Goal: Task Accomplishment & Management: Manage account settings

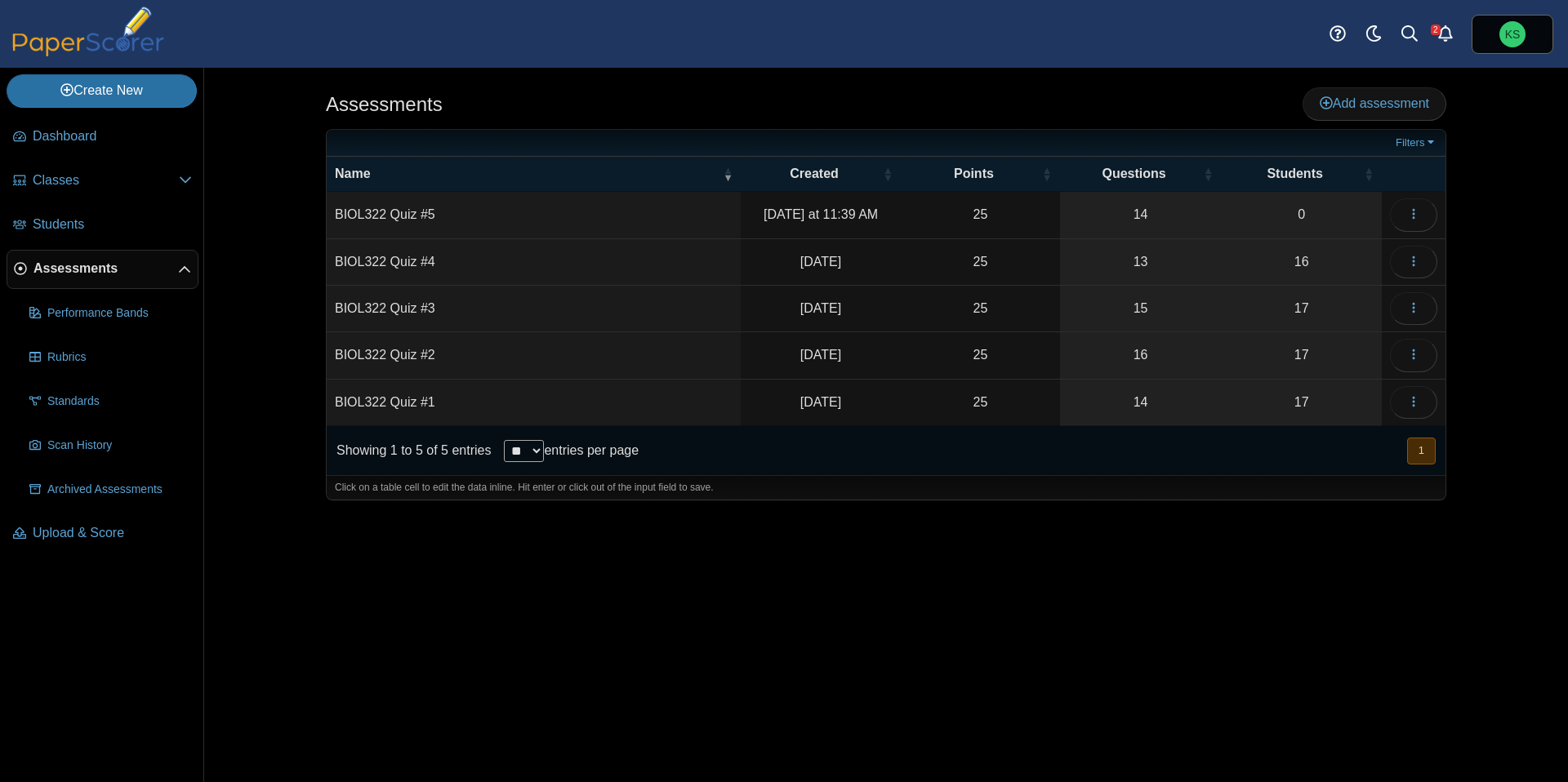
click at [554, 311] on td "BIOL322 Quiz #3" at bounding box center [534, 309] width 414 height 47
click at [1269, 312] on link "17" at bounding box center [1301, 308] width 161 height 46
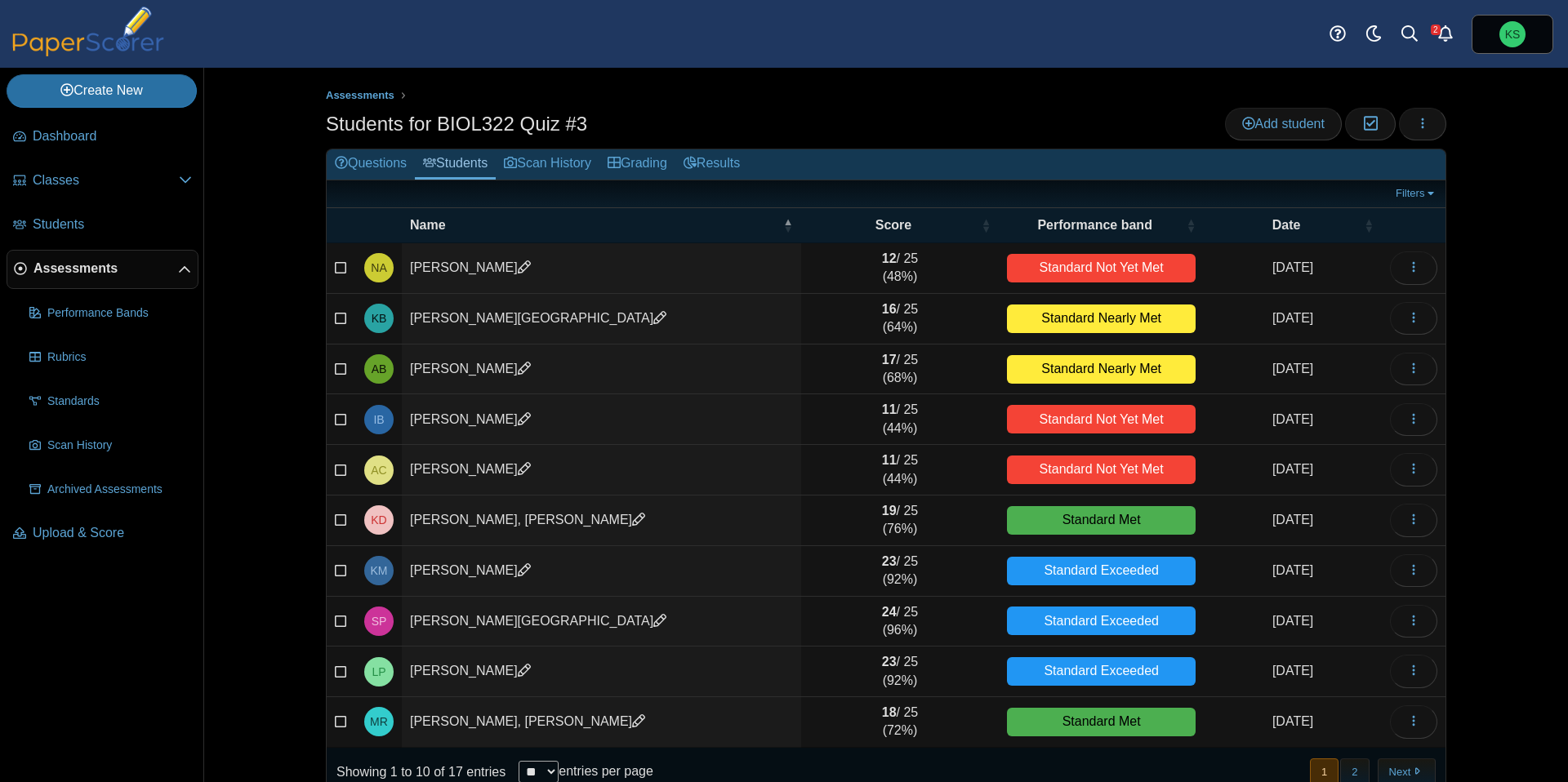
scroll to position [31, 0]
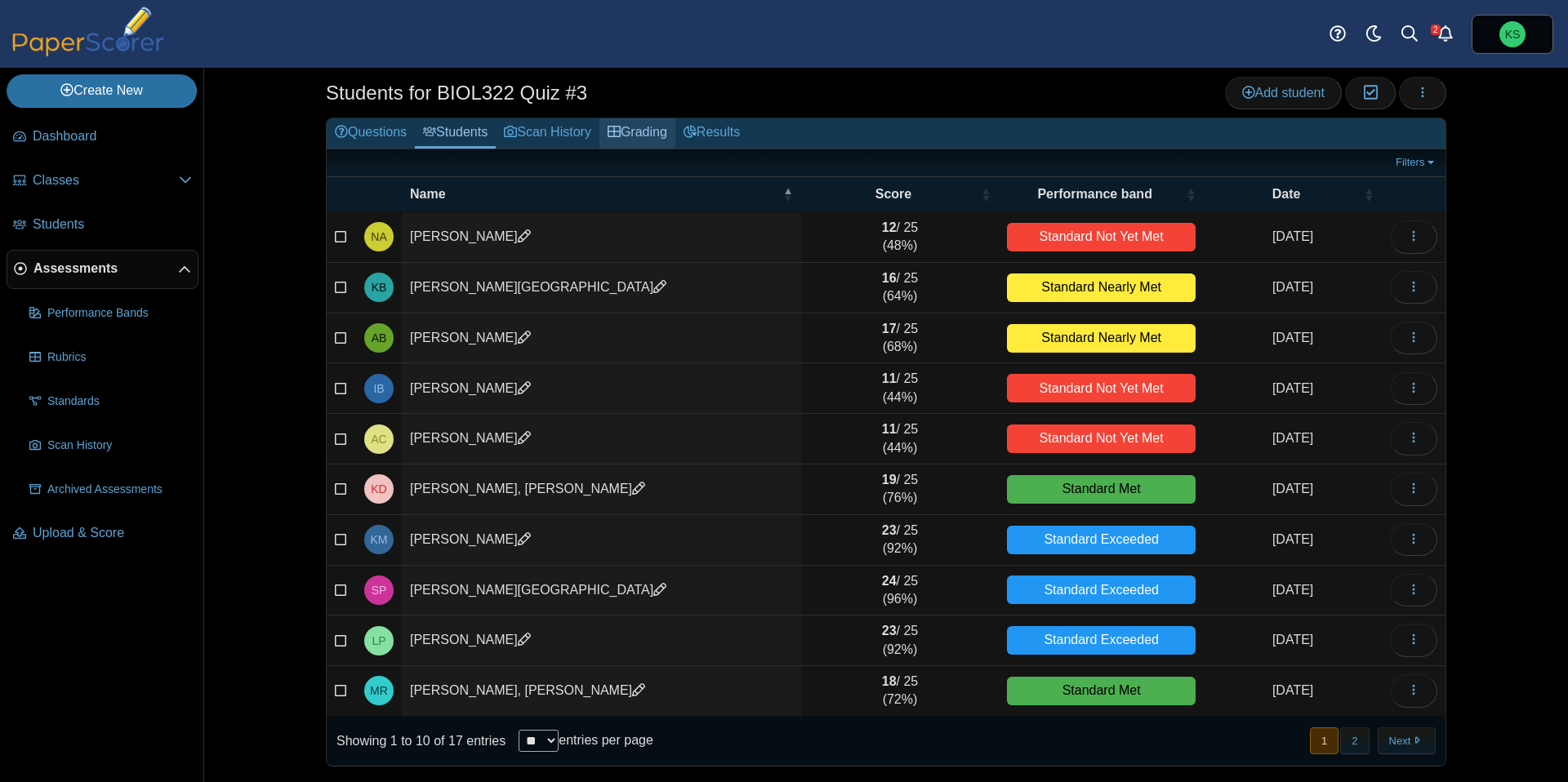
click at [646, 128] on link "Grading" at bounding box center [637, 134] width 76 height 31
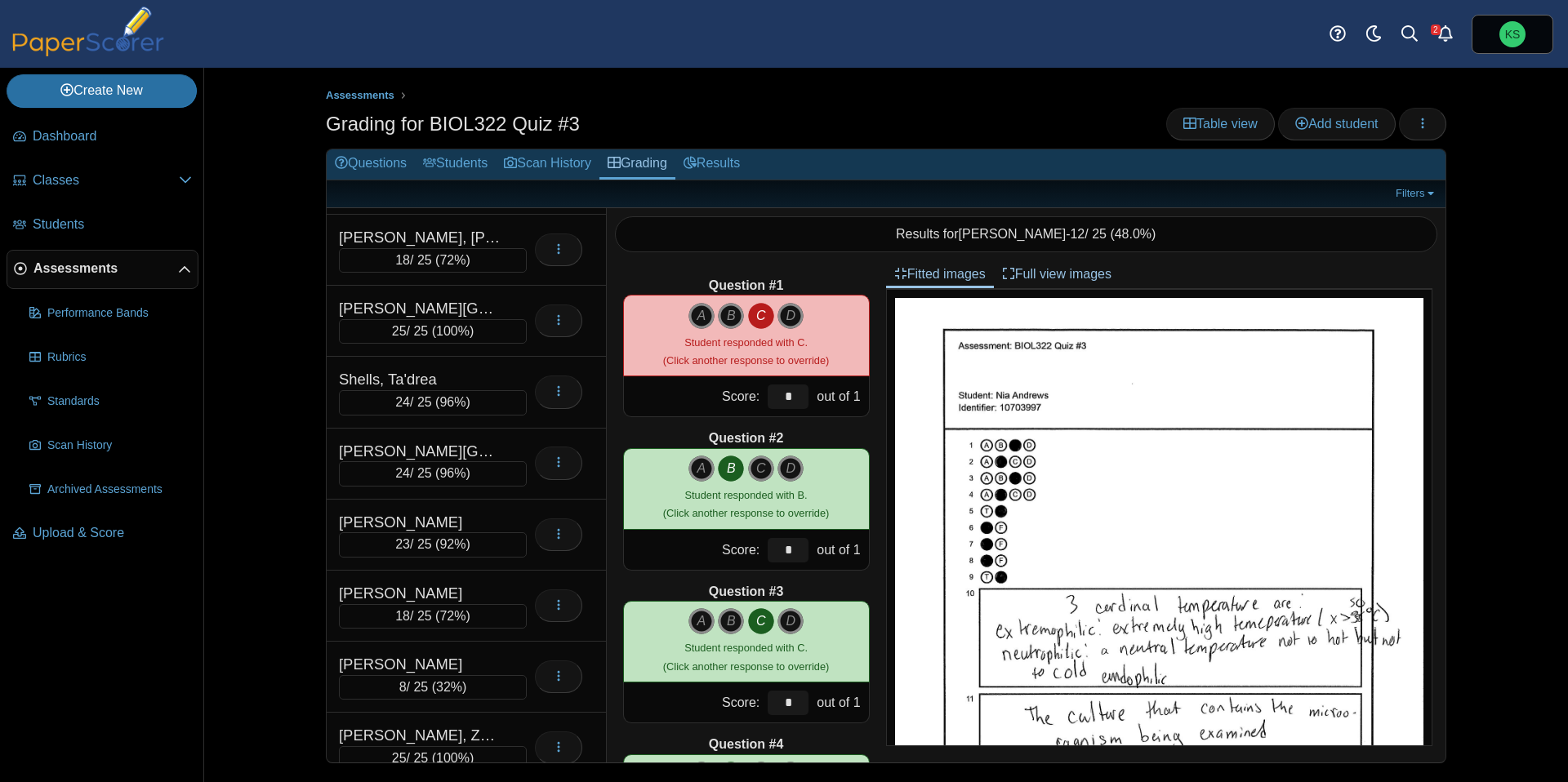
scroll to position [644, 0]
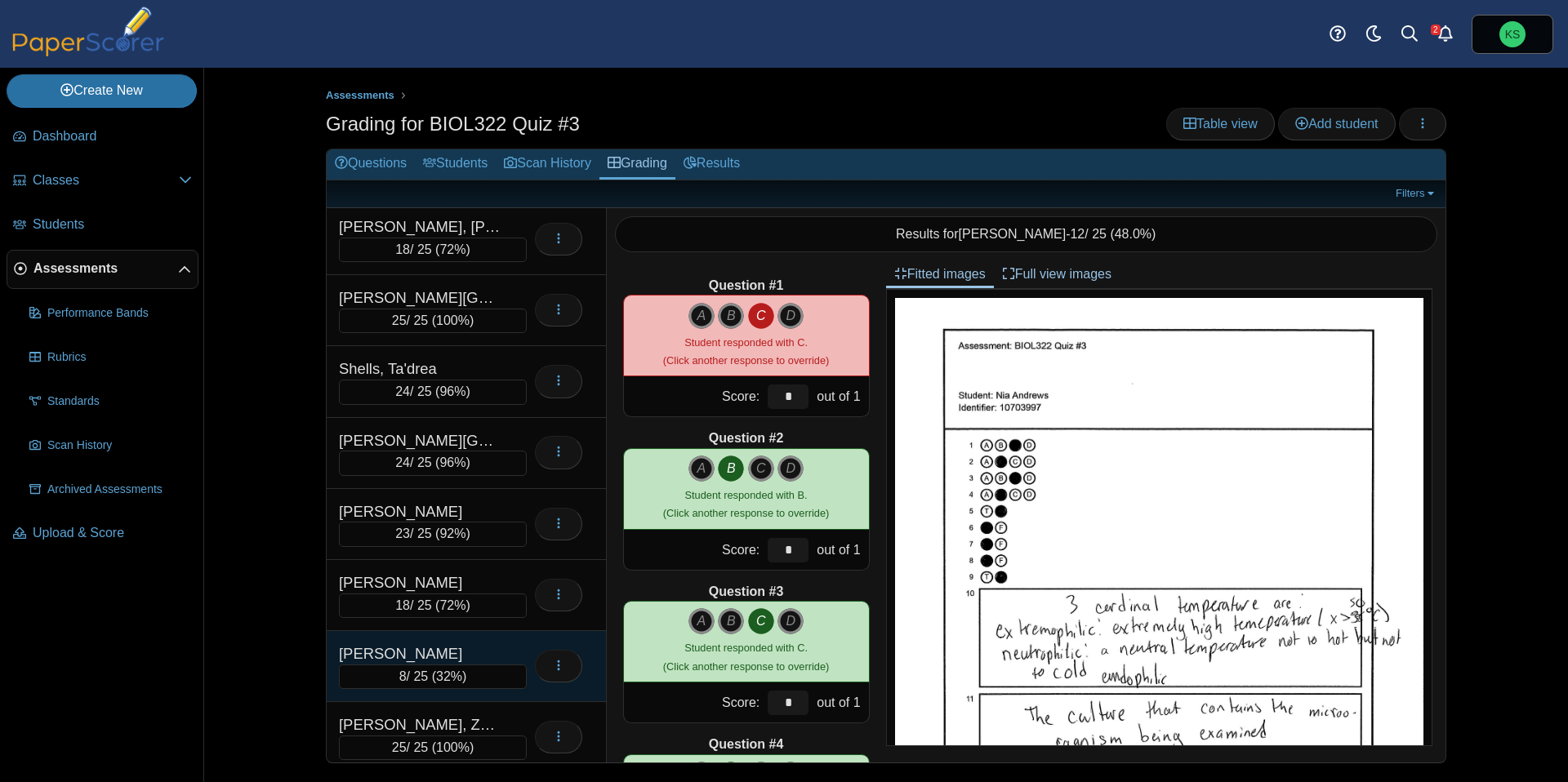
click at [449, 653] on div "Weeks, Zachary" at bounding box center [419, 654] width 163 height 22
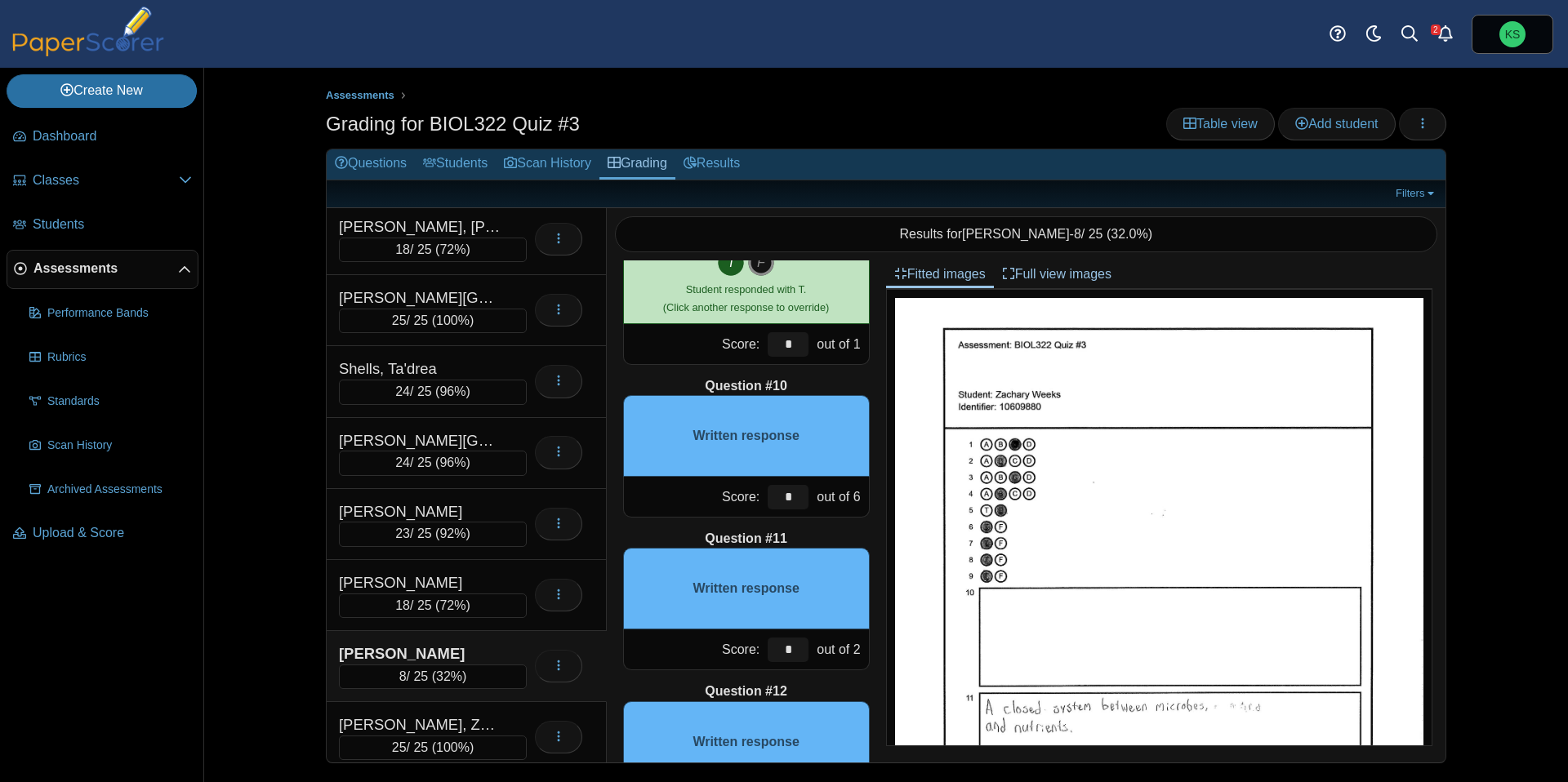
scroll to position [1270, 0]
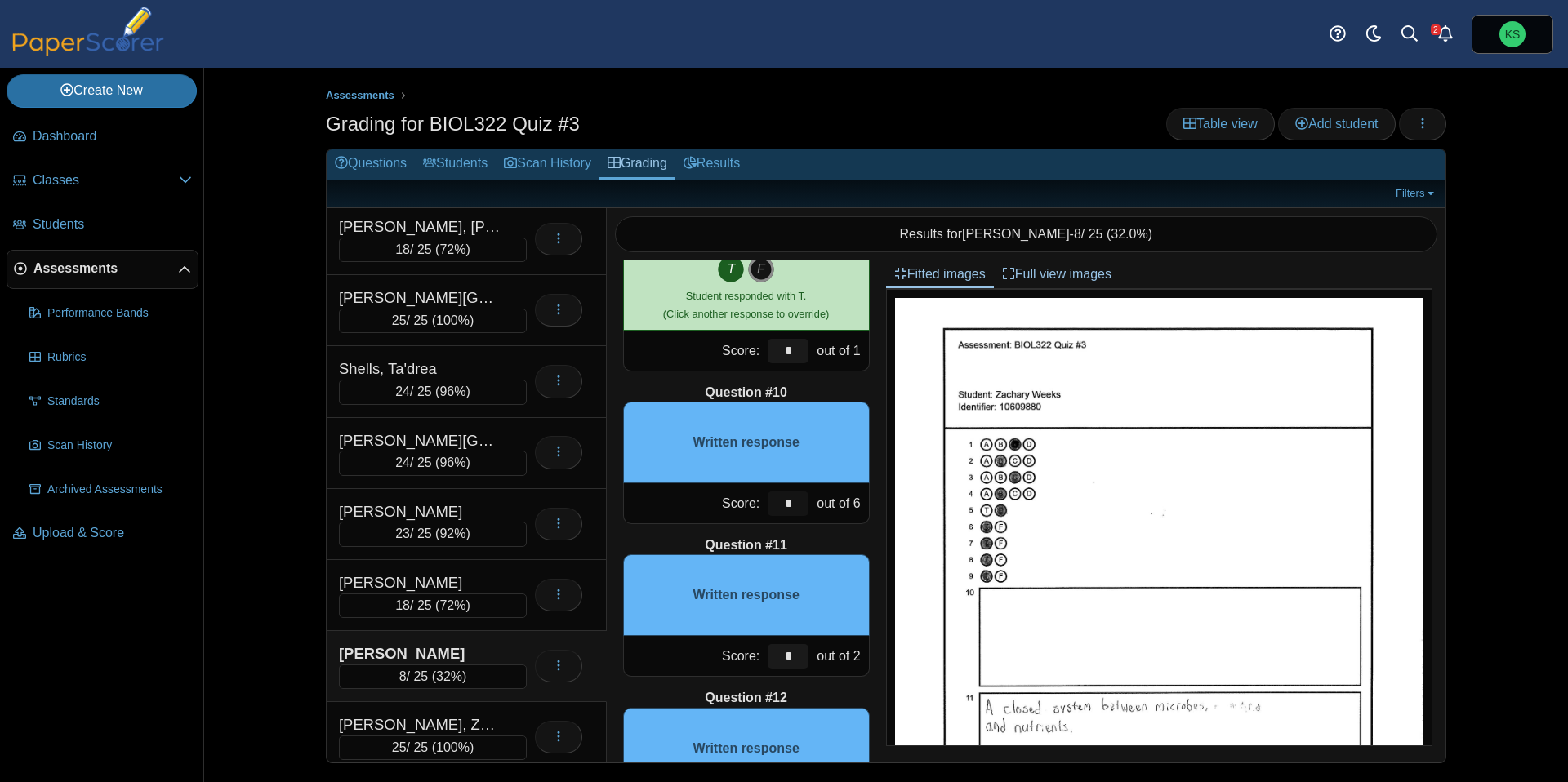
click at [790, 499] on input "*" at bounding box center [788, 503] width 41 height 24
type input "*"
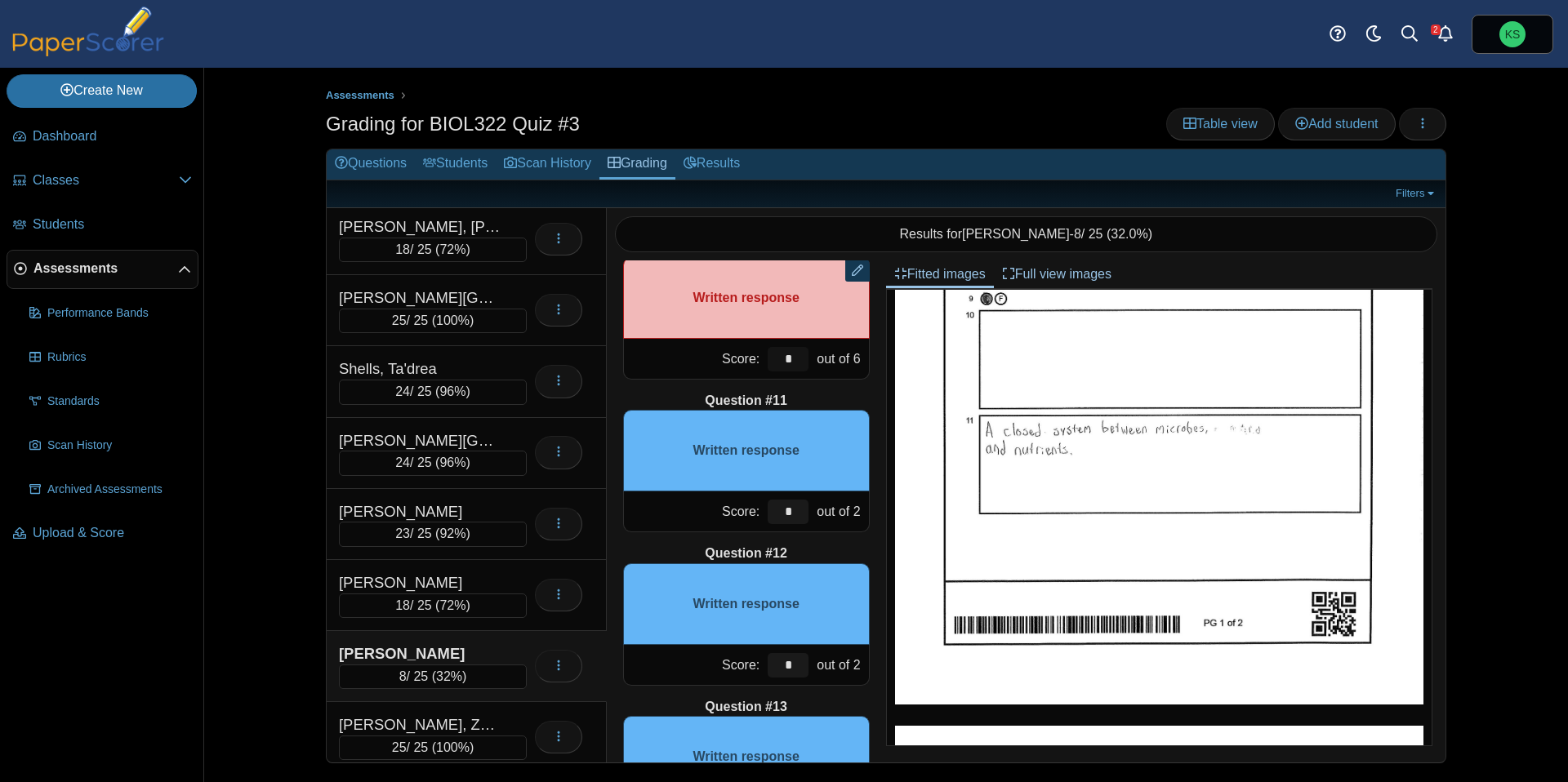
scroll to position [1427, 0]
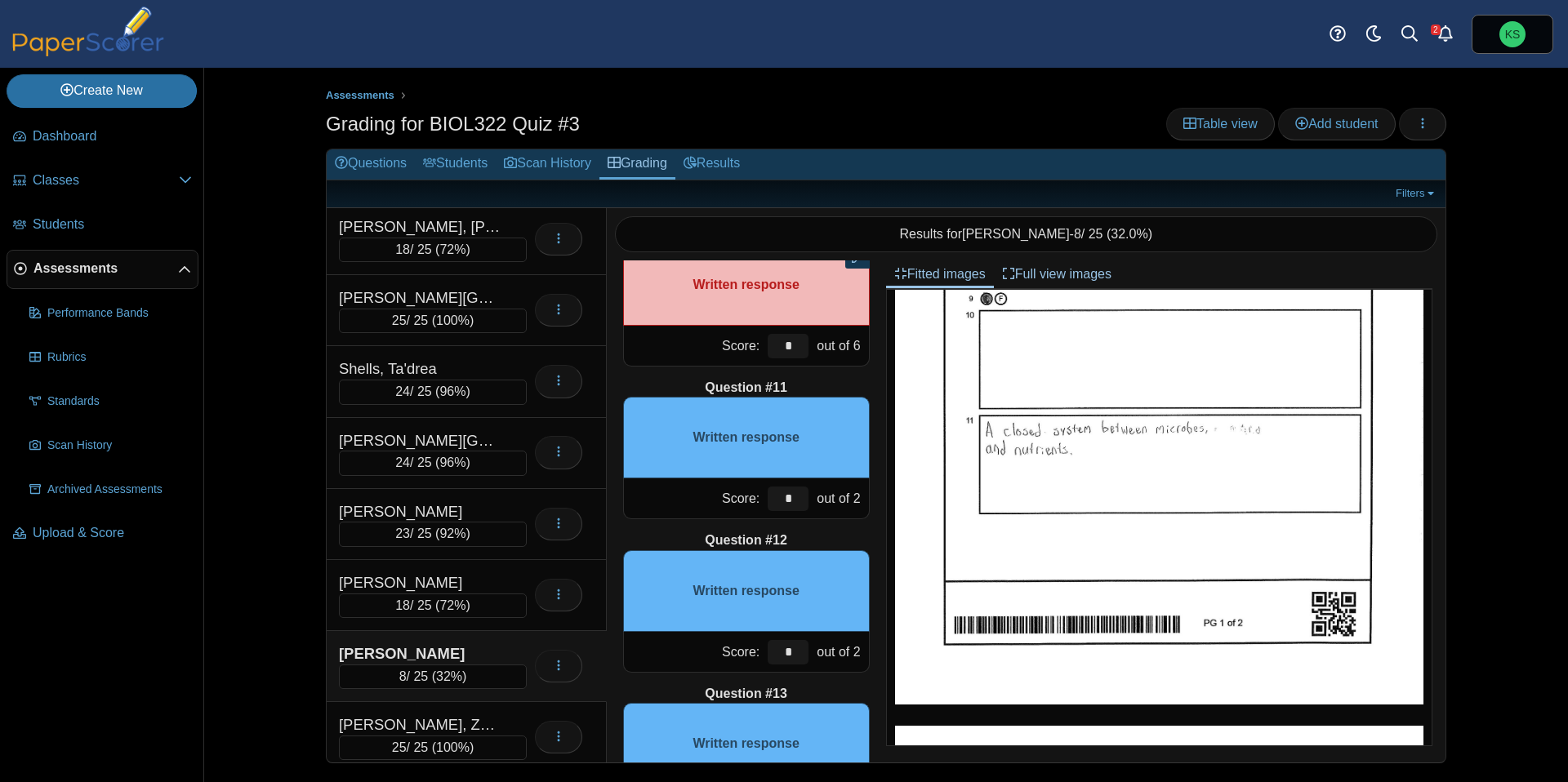
click at [1104, 474] on img at bounding box center [1158, 363] width 528 height 684
click at [792, 500] on input "*" at bounding box center [788, 499] width 41 height 24
type input "*"
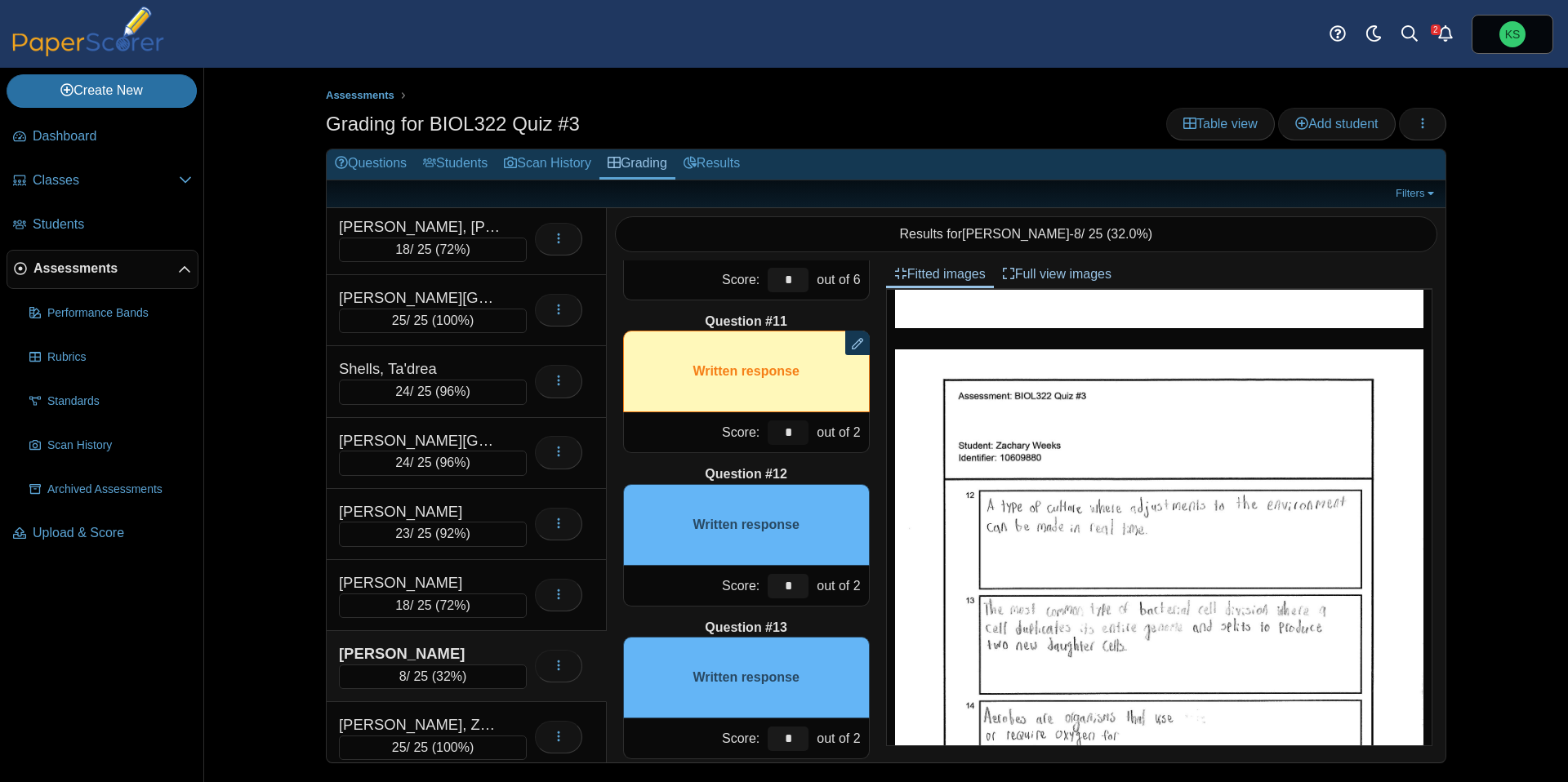
scroll to position [1500, 0]
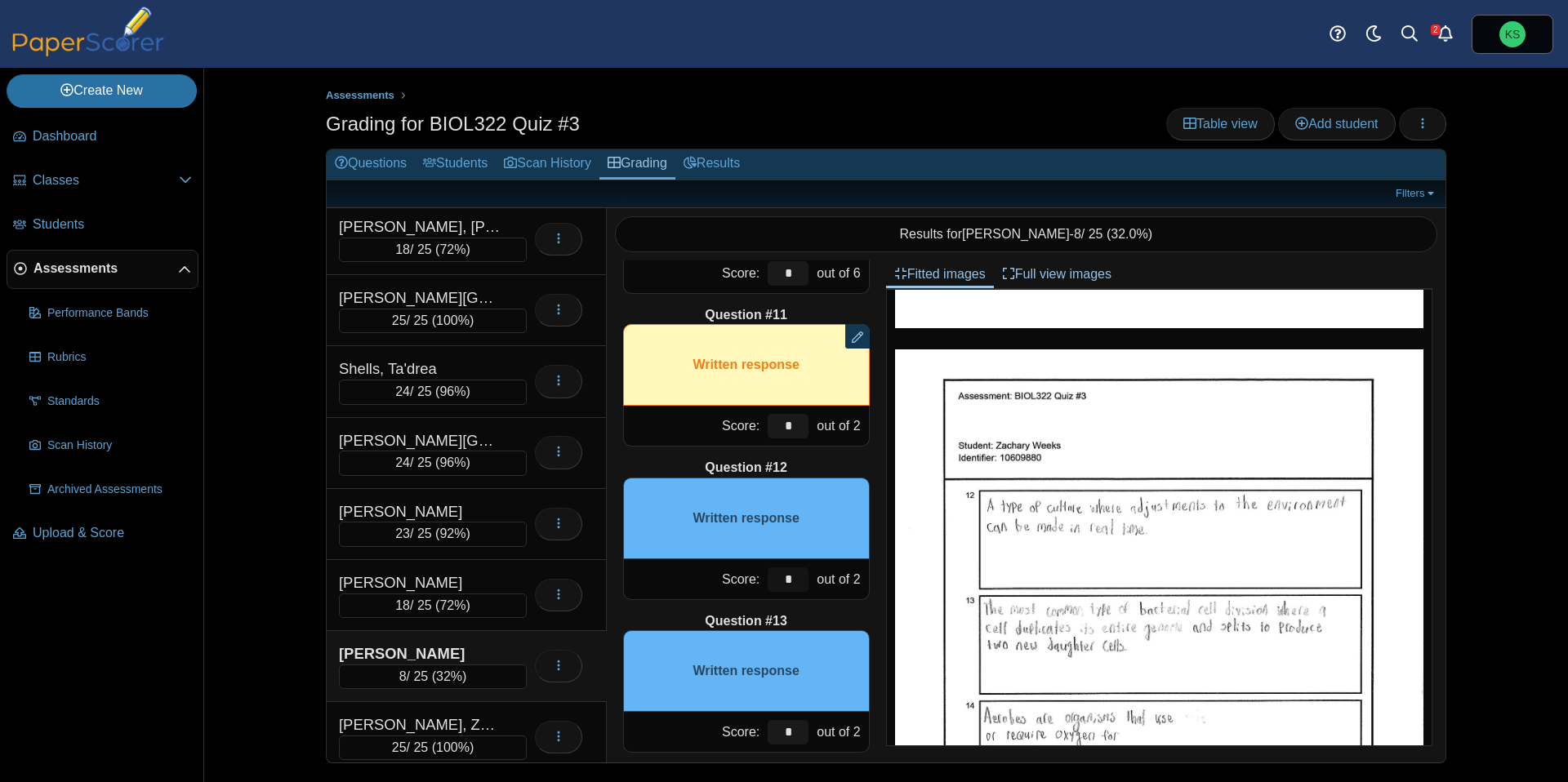
click at [798, 580] on input "*" at bounding box center [788, 579] width 41 height 24
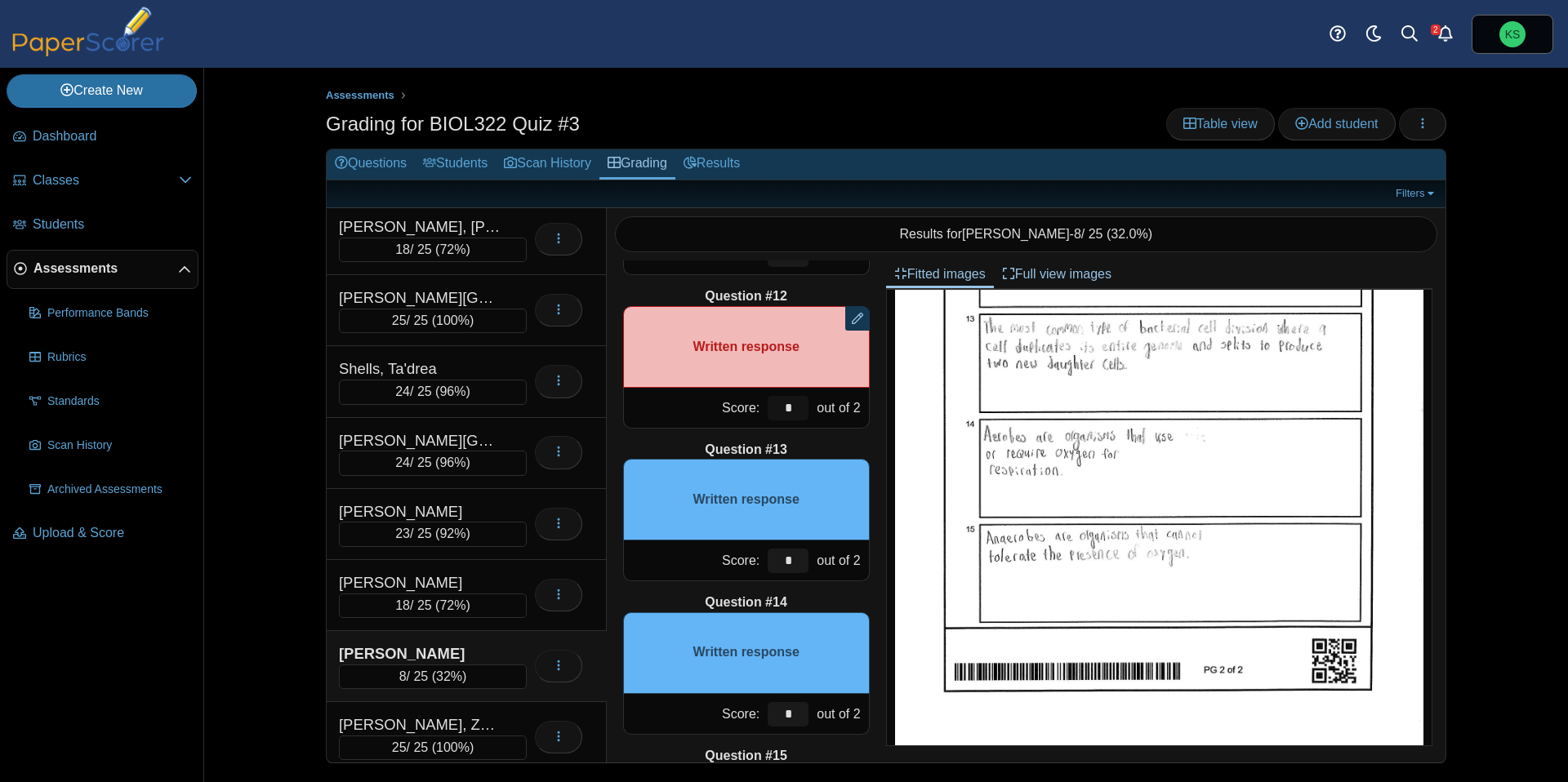
scroll to position [1696, 0]
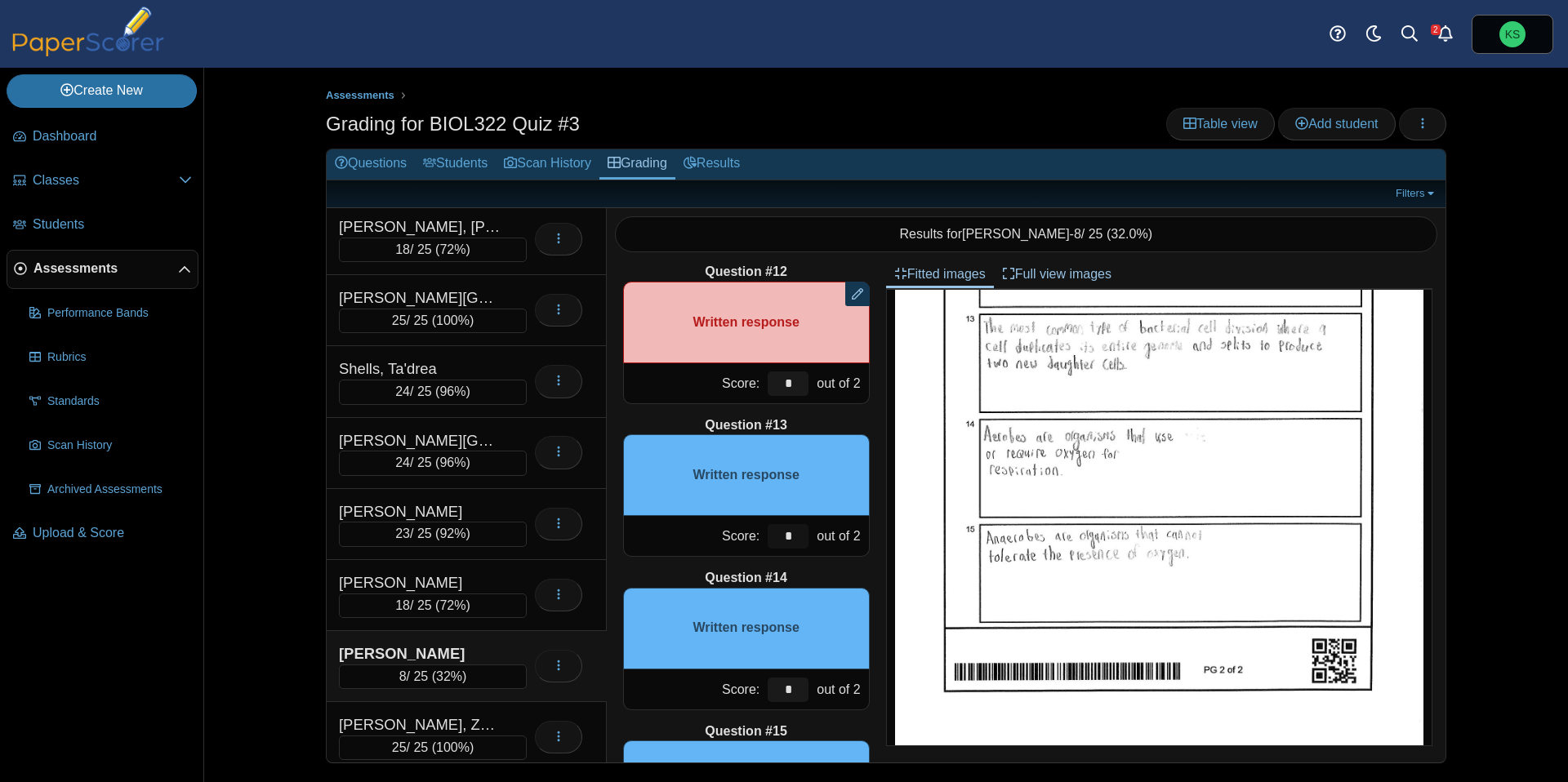
click at [795, 543] on input "*" at bounding box center [788, 535] width 41 height 24
type input "*"
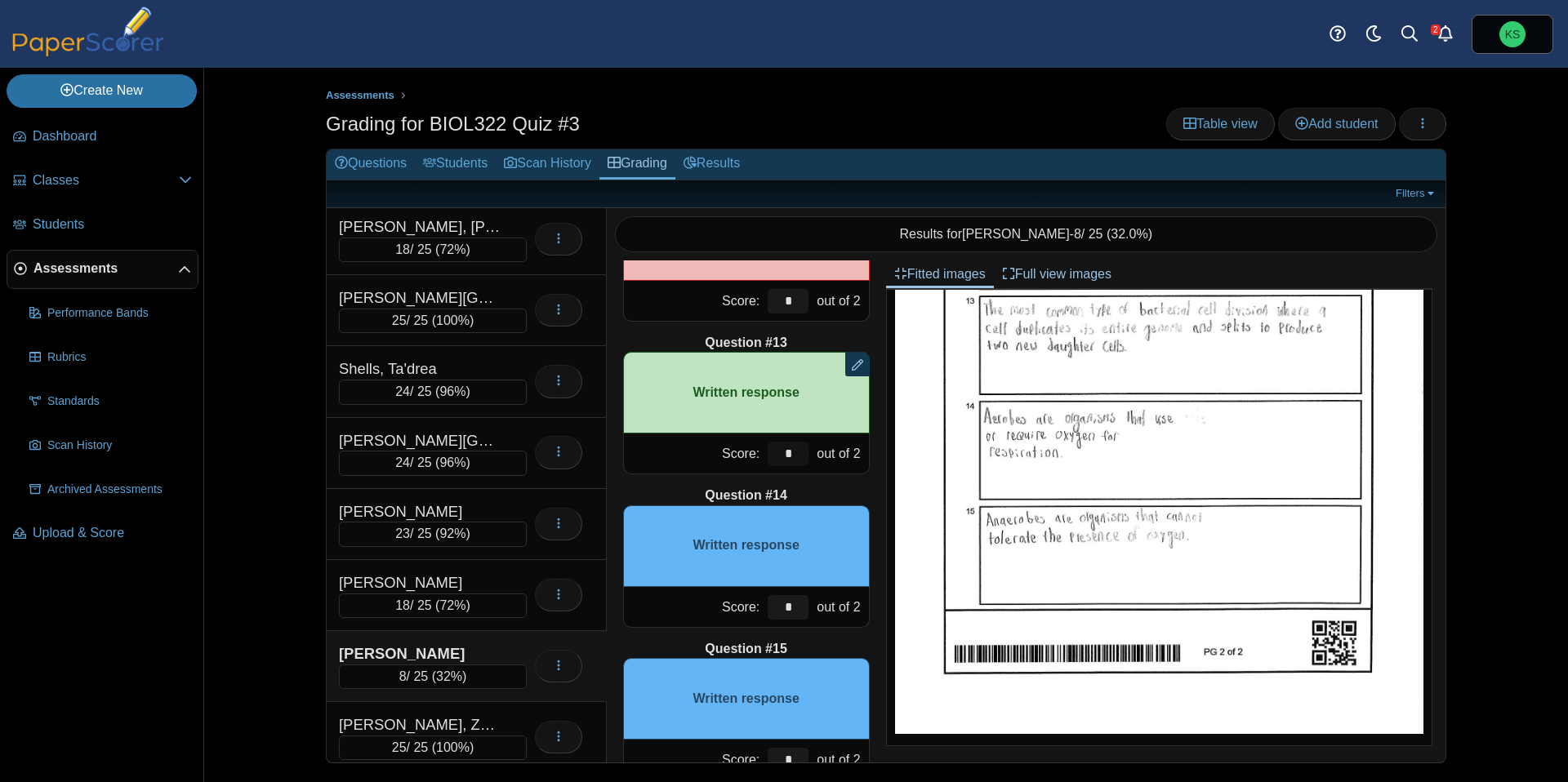
scroll to position [1825, 0]
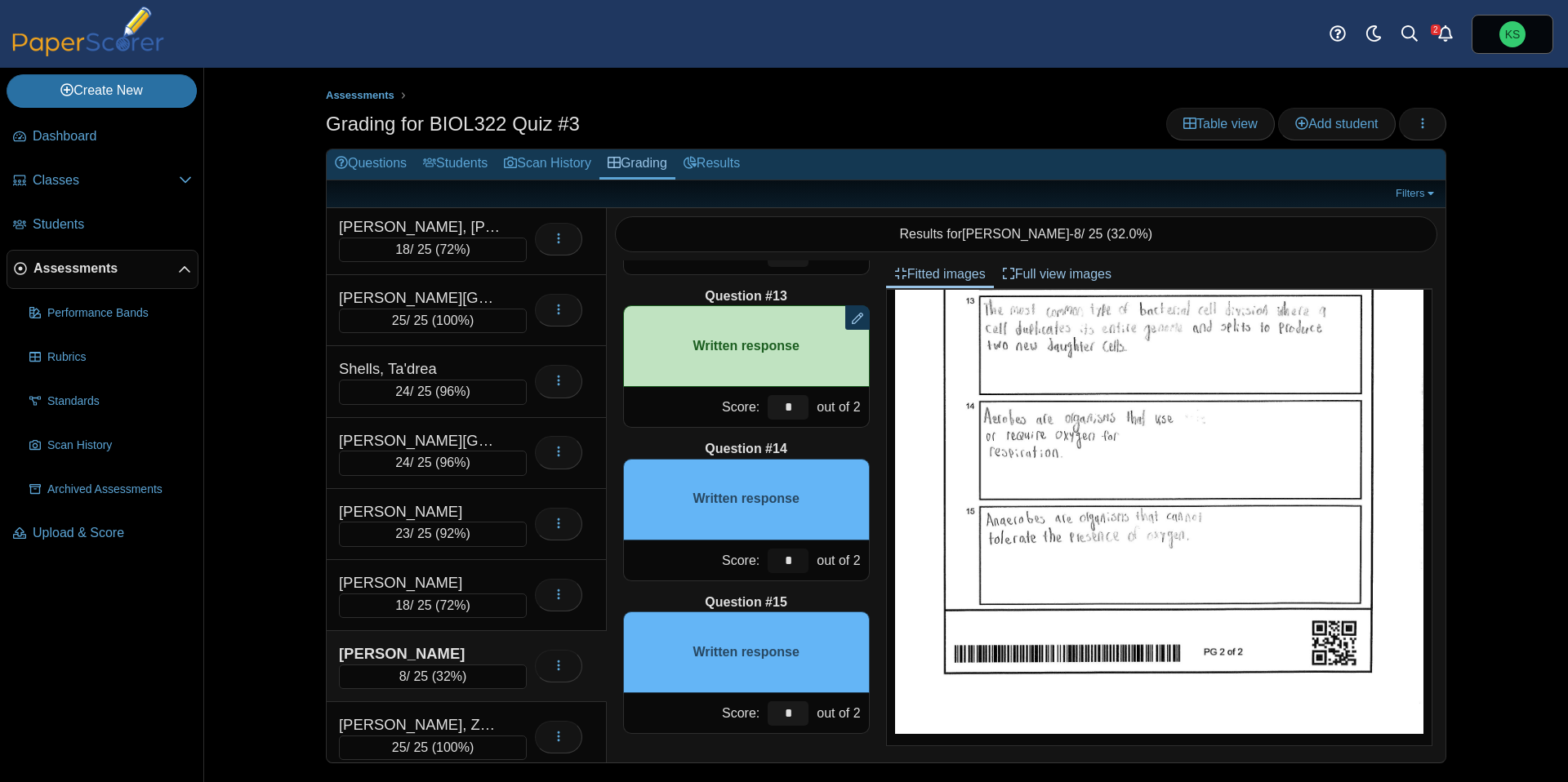
click at [792, 557] on input "*" at bounding box center [788, 561] width 41 height 24
type input "*"
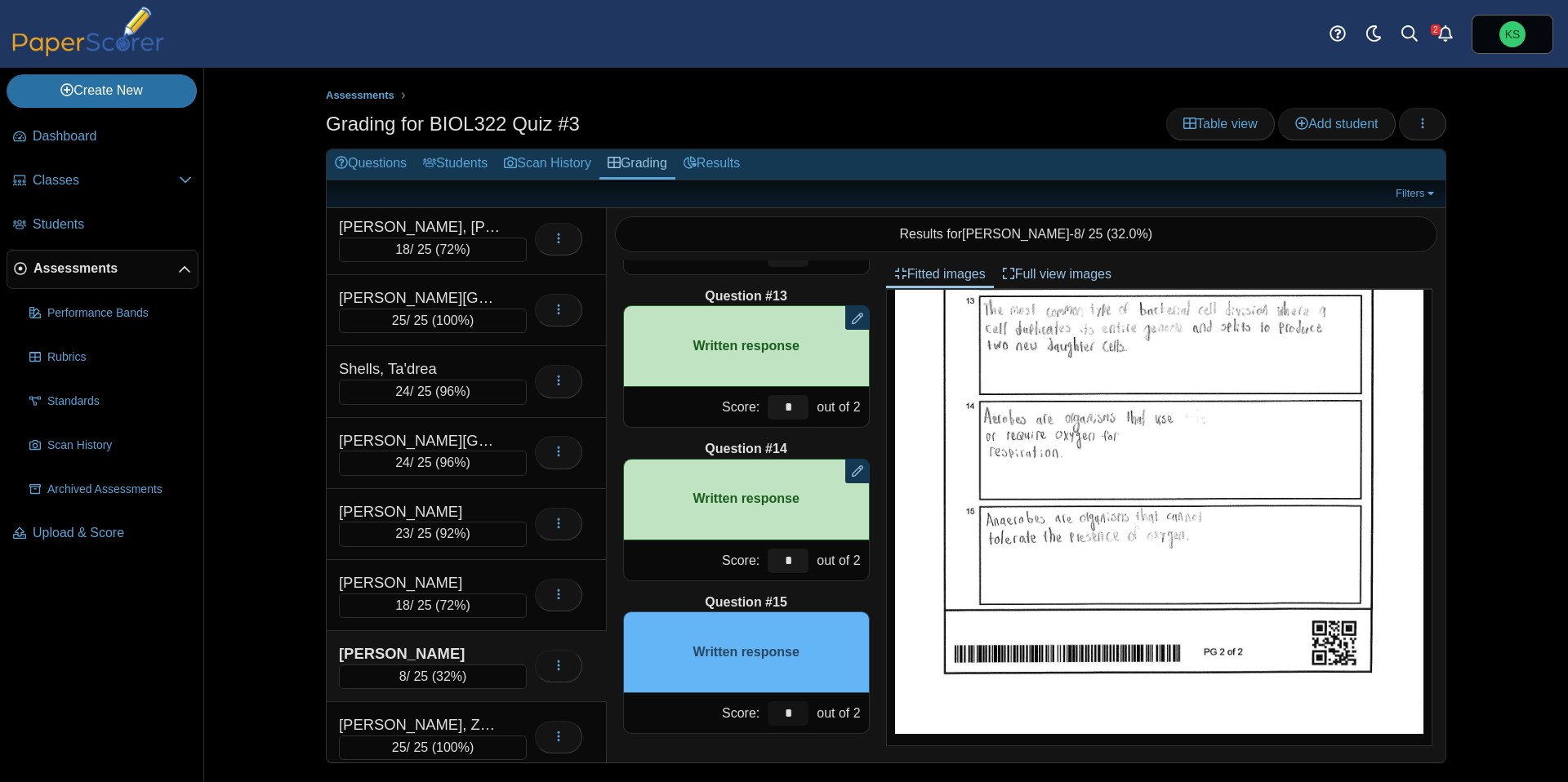
click at [795, 707] on input "*" at bounding box center [788, 713] width 41 height 24
type input "*"
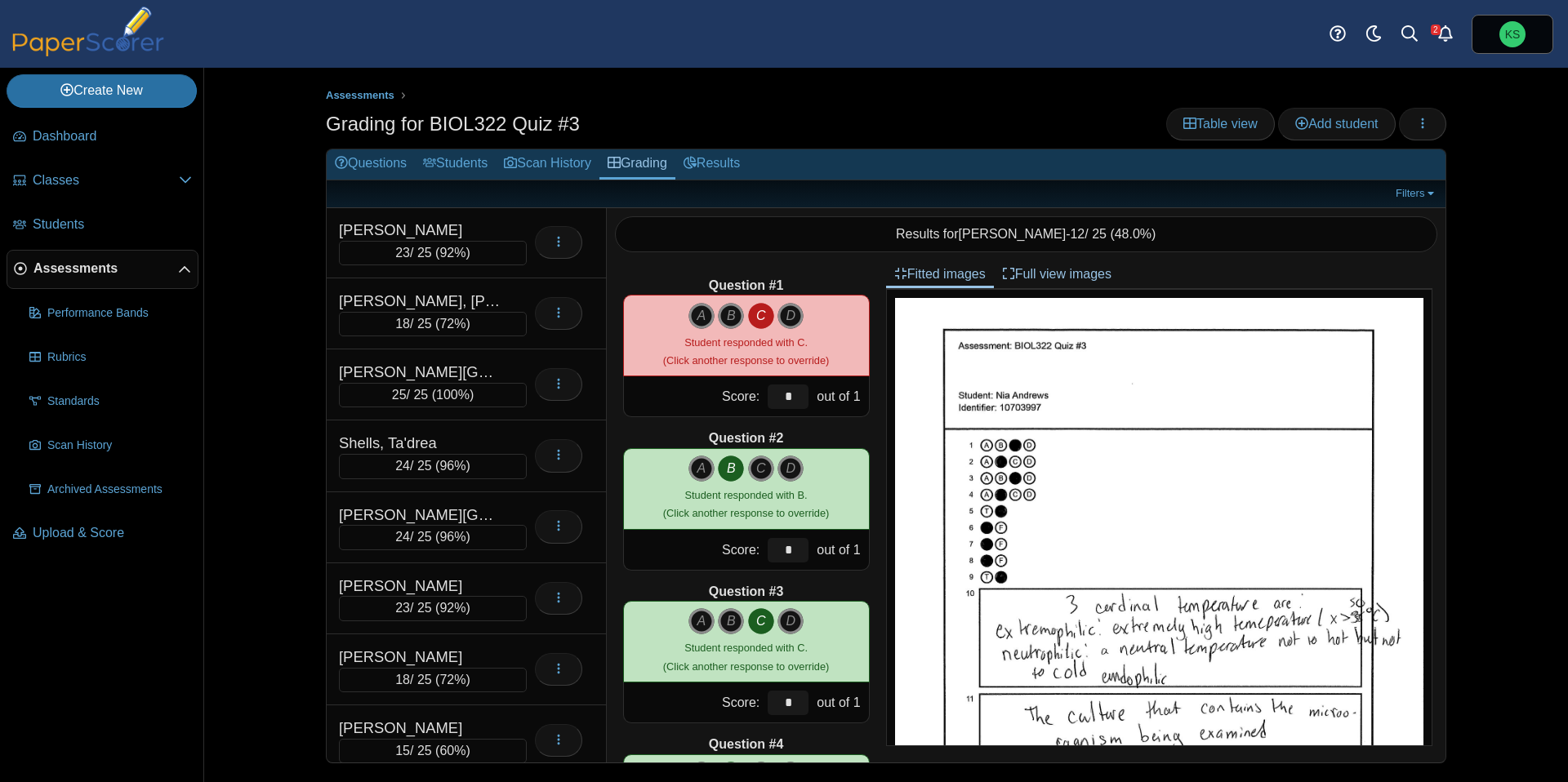
scroll to position [654, 0]
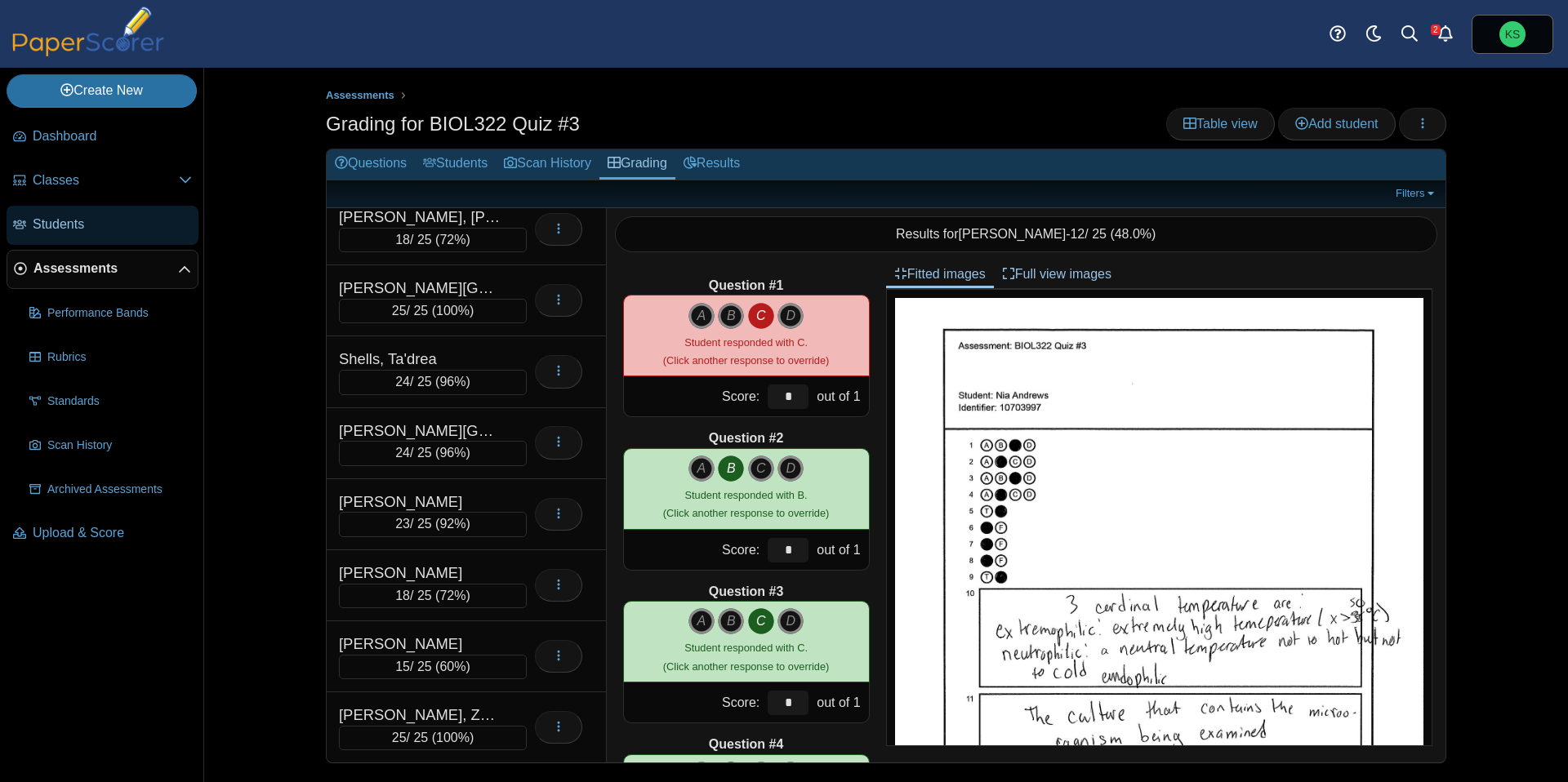
click at [69, 222] on span "Students" at bounding box center [112, 224] width 159 height 18
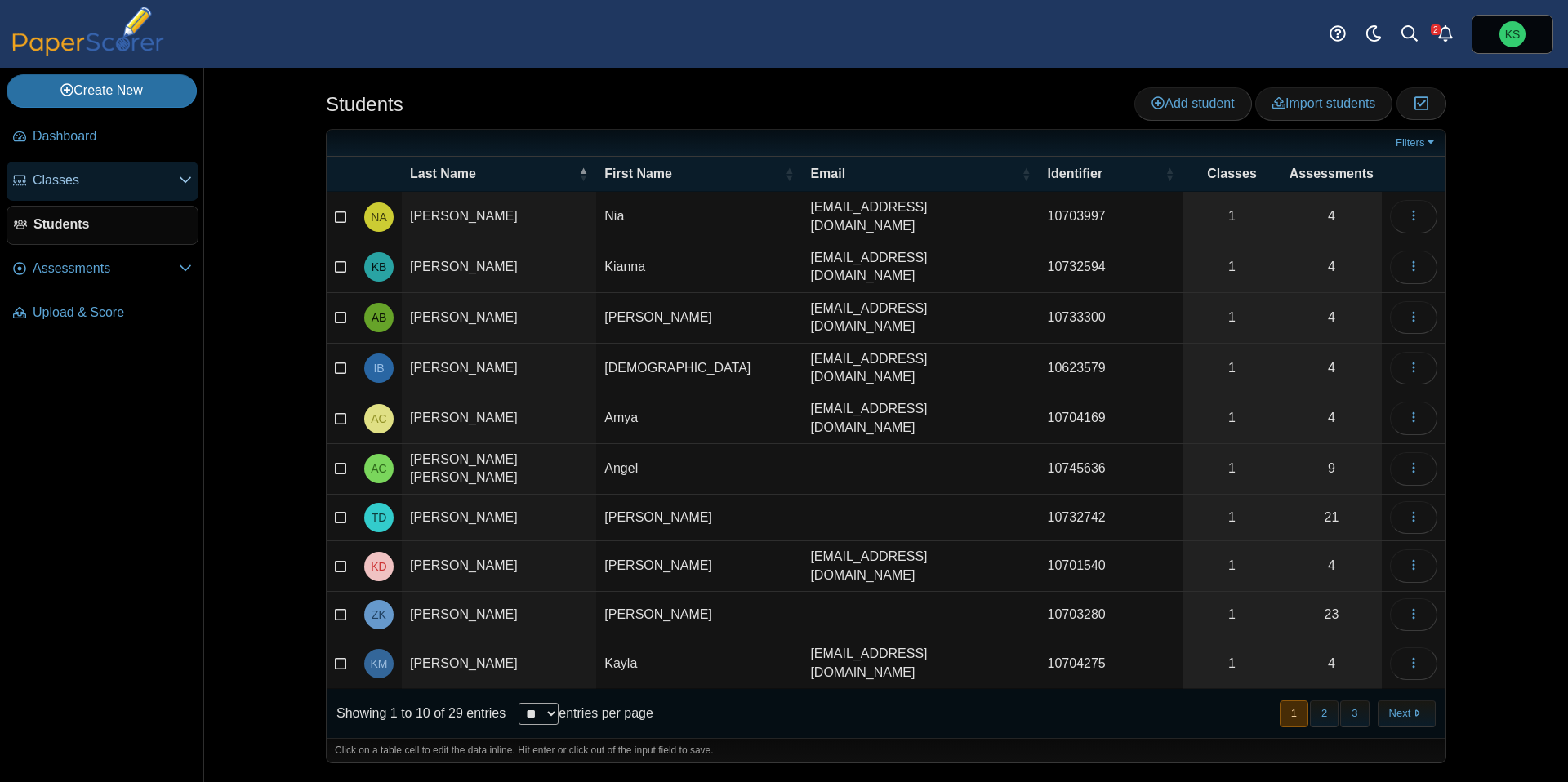
click at [94, 179] on span "Classes" at bounding box center [105, 180] width 146 height 18
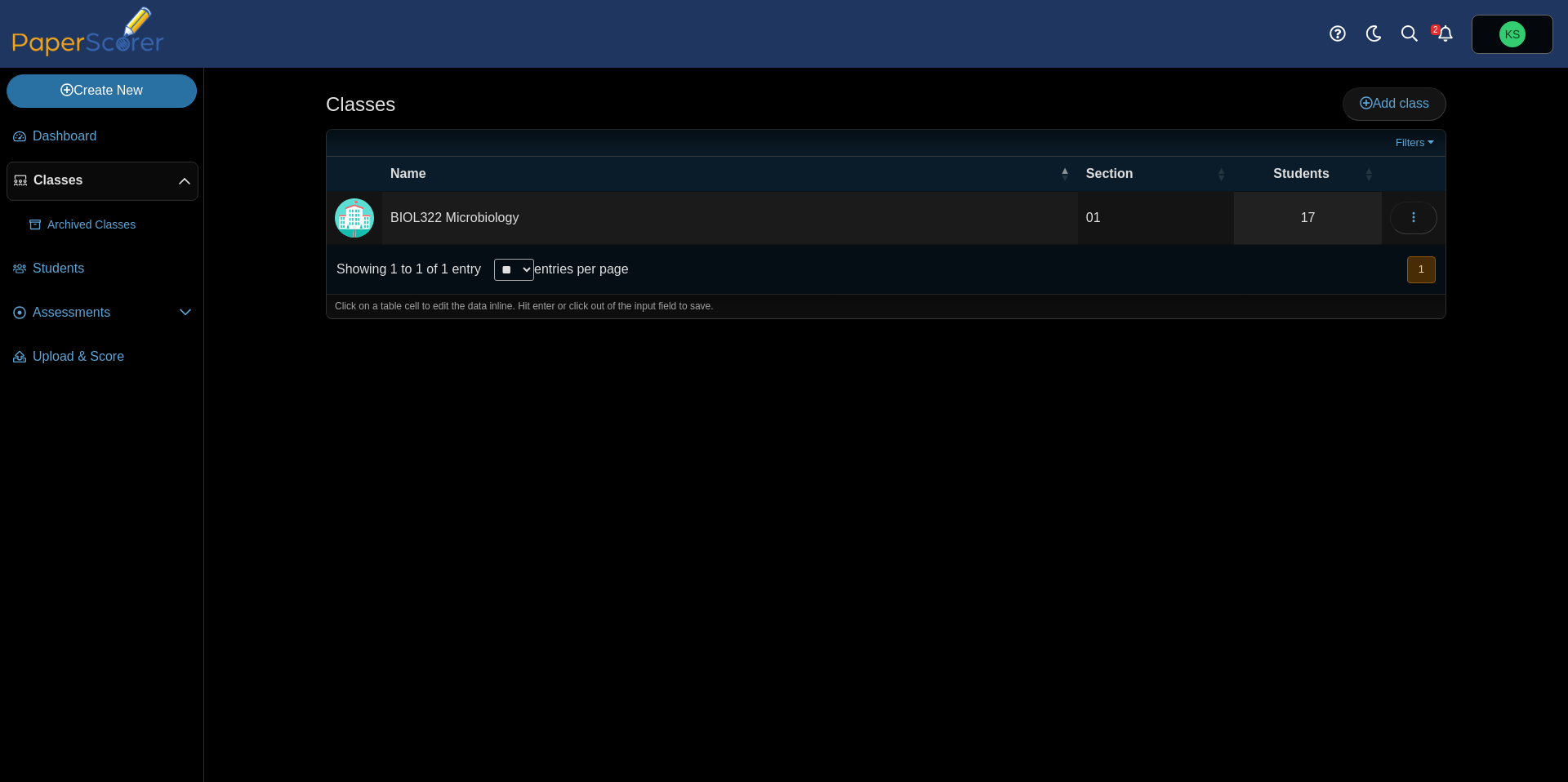
click at [457, 218] on td "BIOL322 Microbiology" at bounding box center [730, 218] width 696 height 53
click at [1300, 220] on link "17" at bounding box center [1308, 218] width 148 height 52
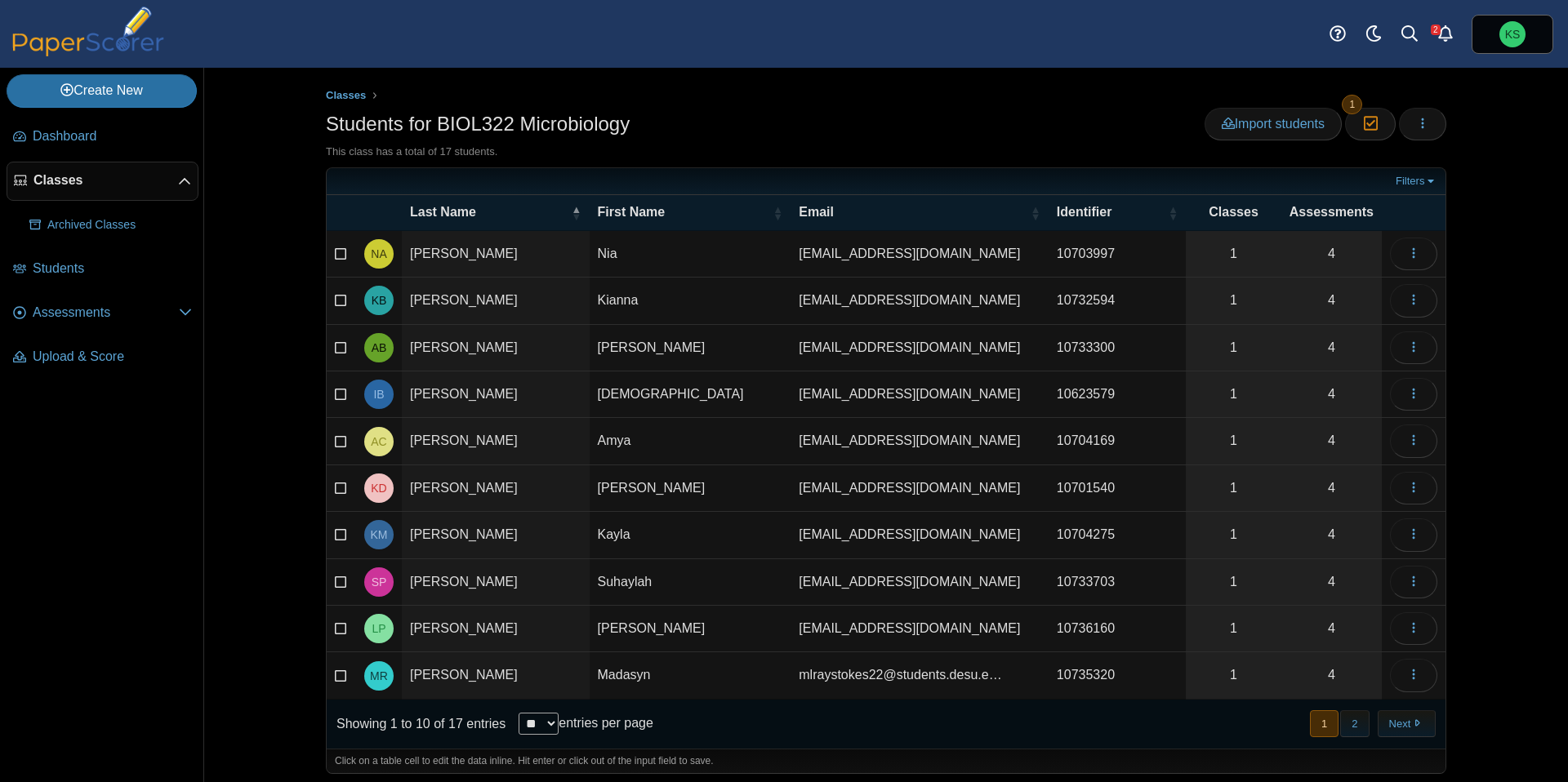
scroll to position [6, 0]
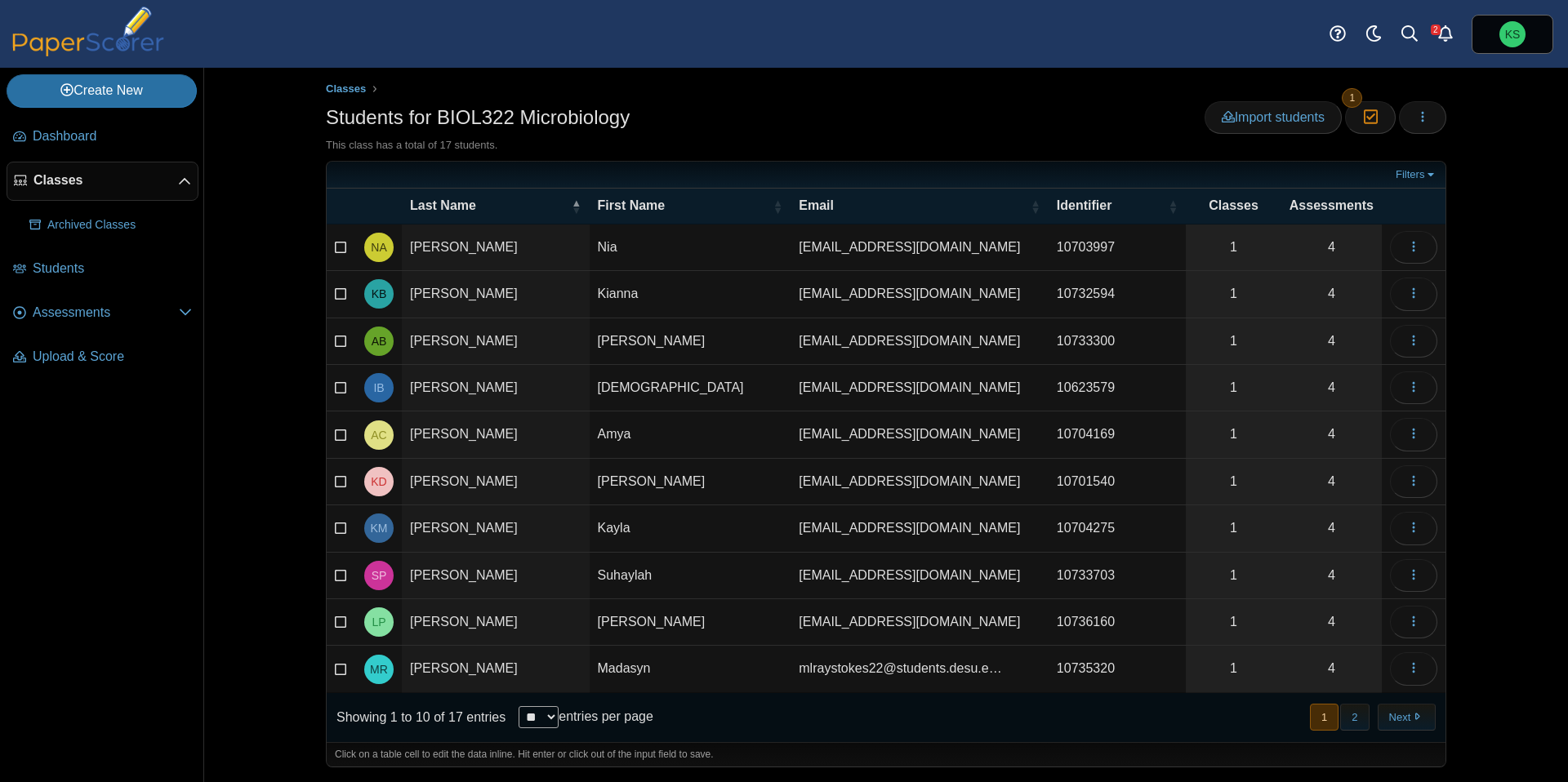
click at [543, 715] on select "** ** ** ***" at bounding box center [538, 717] width 40 height 22
select select "**"
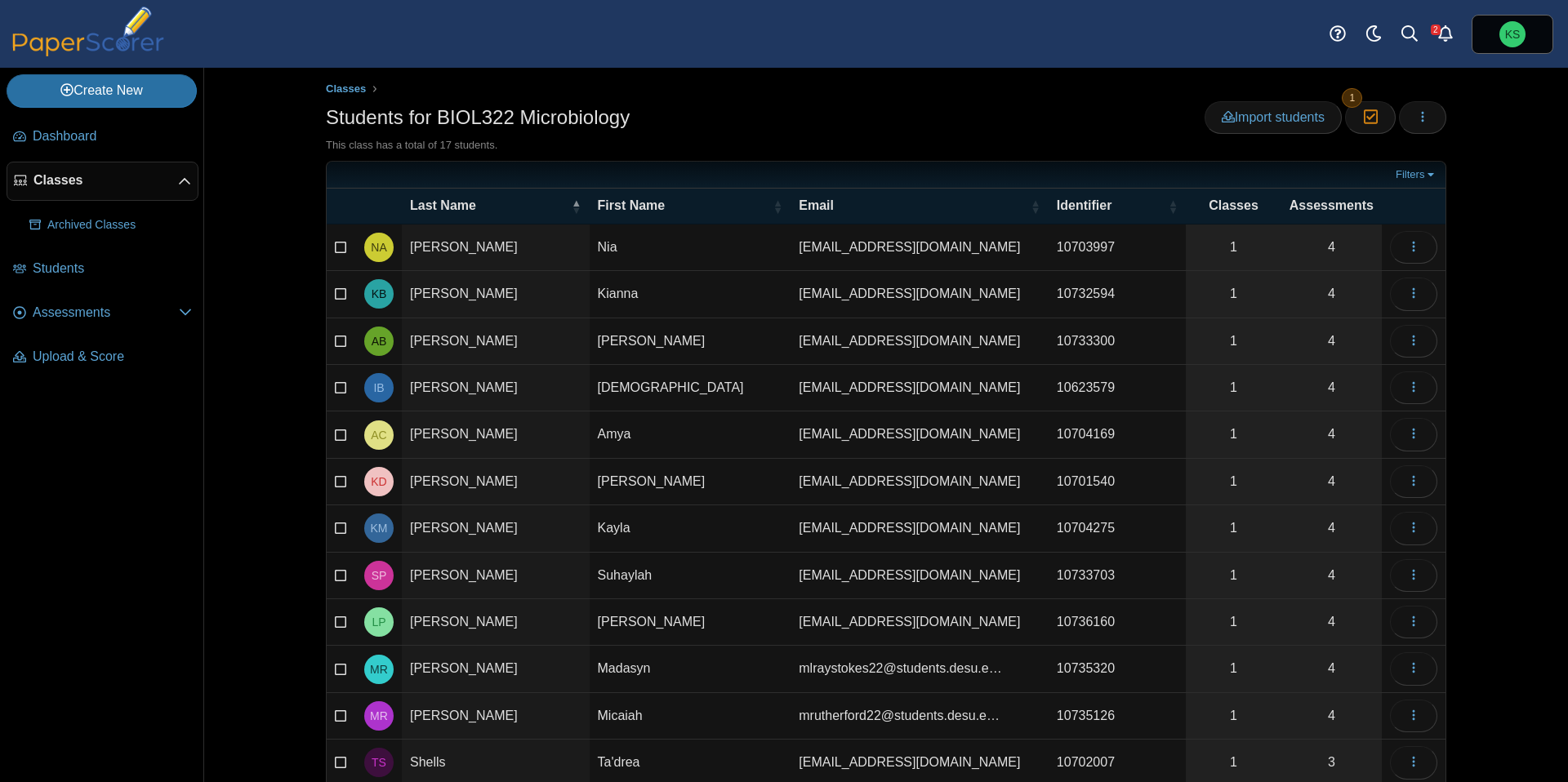
scroll to position [335, 0]
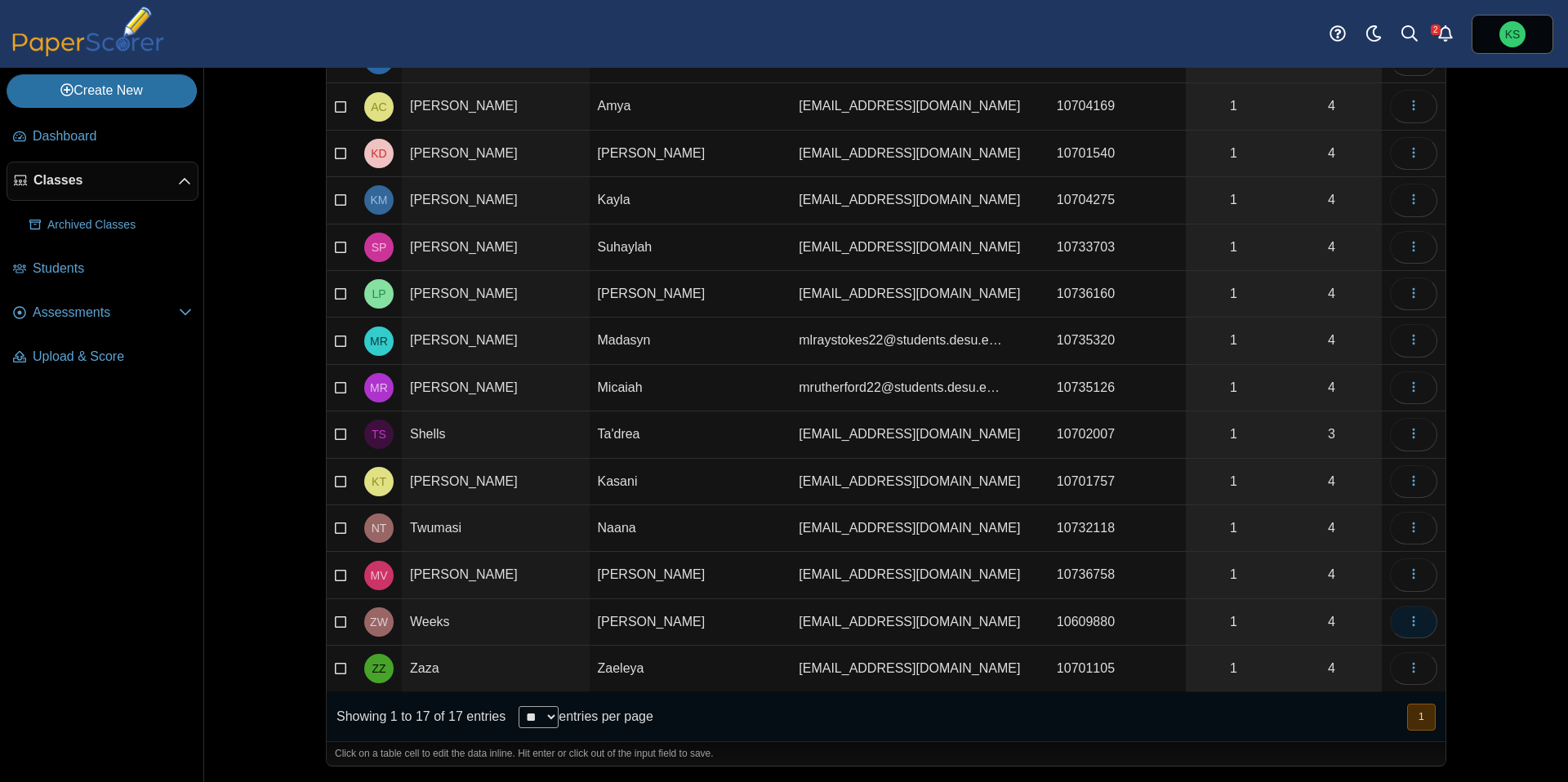
click at [1401, 618] on button "button" at bounding box center [1413, 622] width 48 height 32
click at [1324, 562] on link "Edit" at bounding box center [1339, 562] width 196 height 24
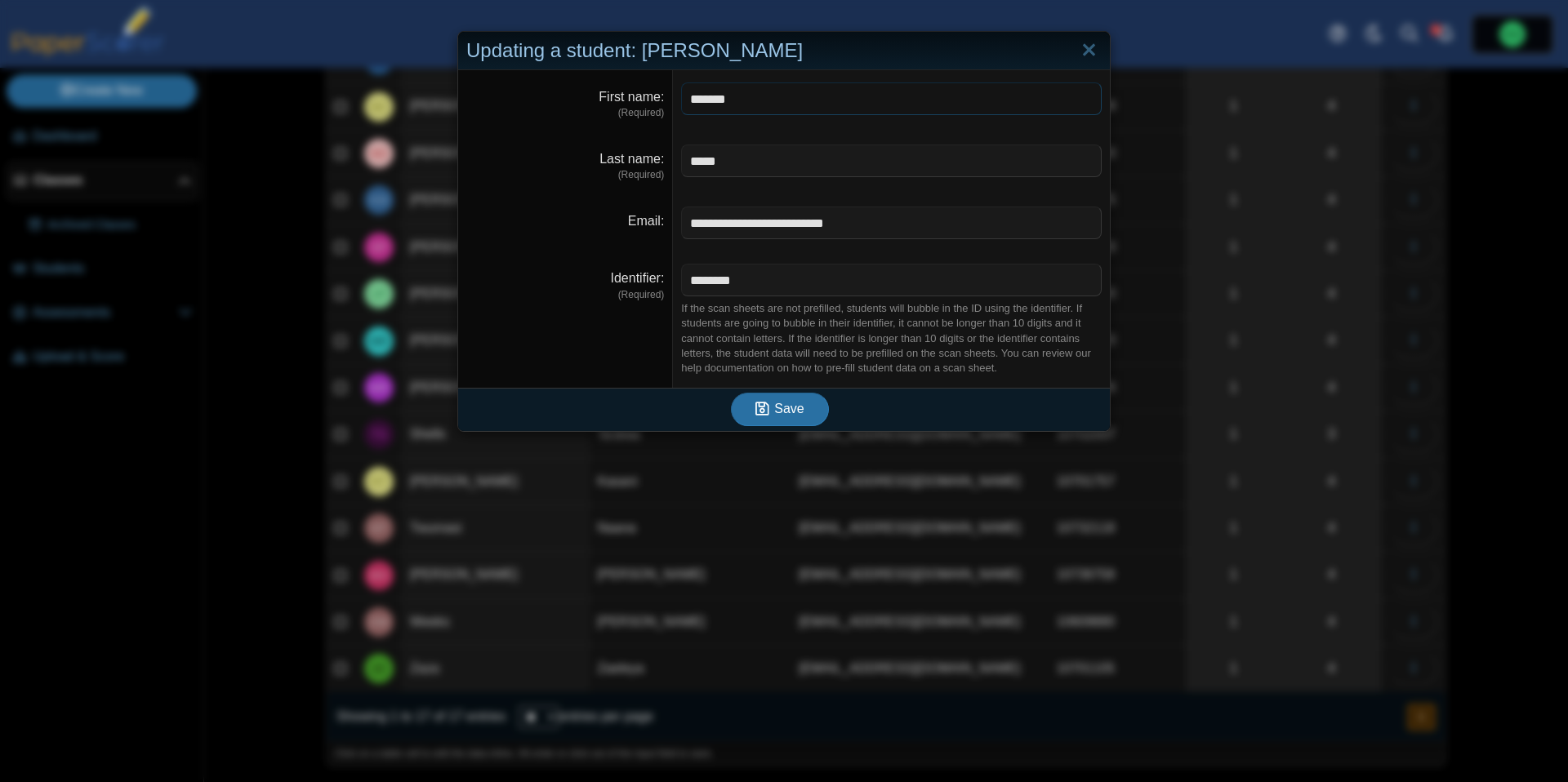
click at [763, 100] on input "*******" at bounding box center [890, 99] width 420 height 32
type input "******"
click at [797, 412] on span "Save" at bounding box center [789, 408] width 30 height 13
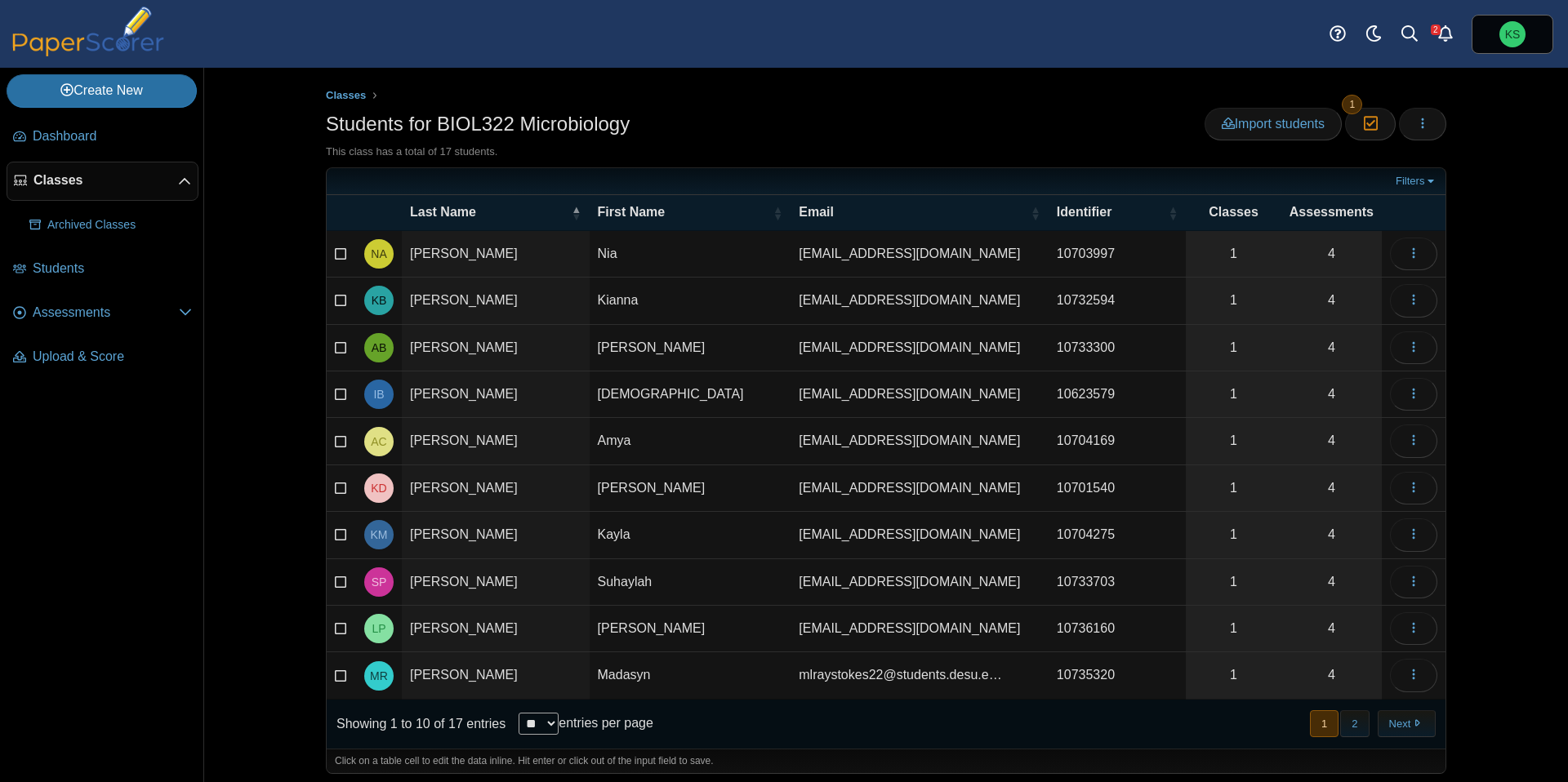
scroll to position [6, 0]
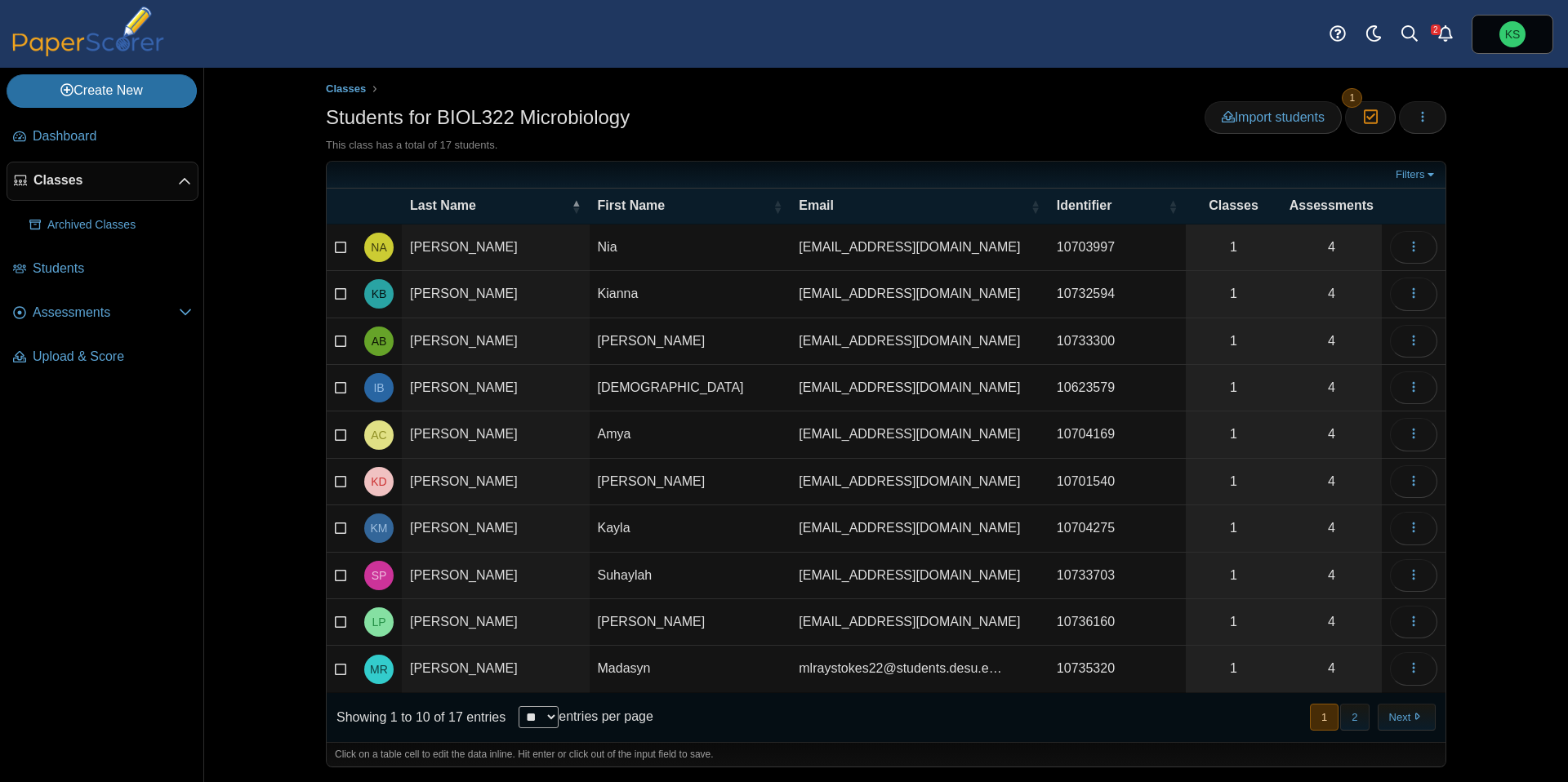
click at [536, 720] on select "** ** ** ***" at bounding box center [538, 717] width 40 height 22
select select "**"
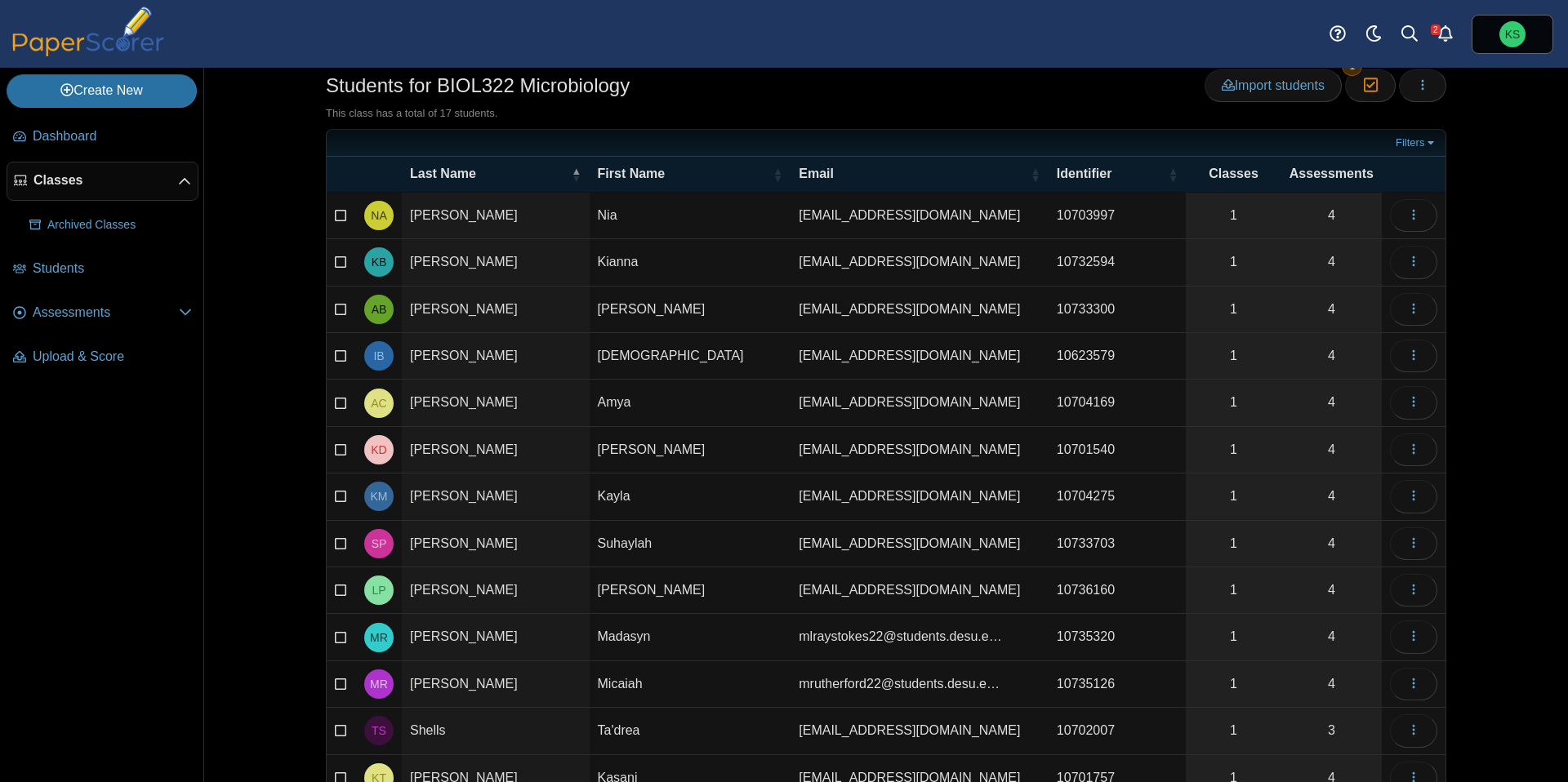
scroll to position [0, 0]
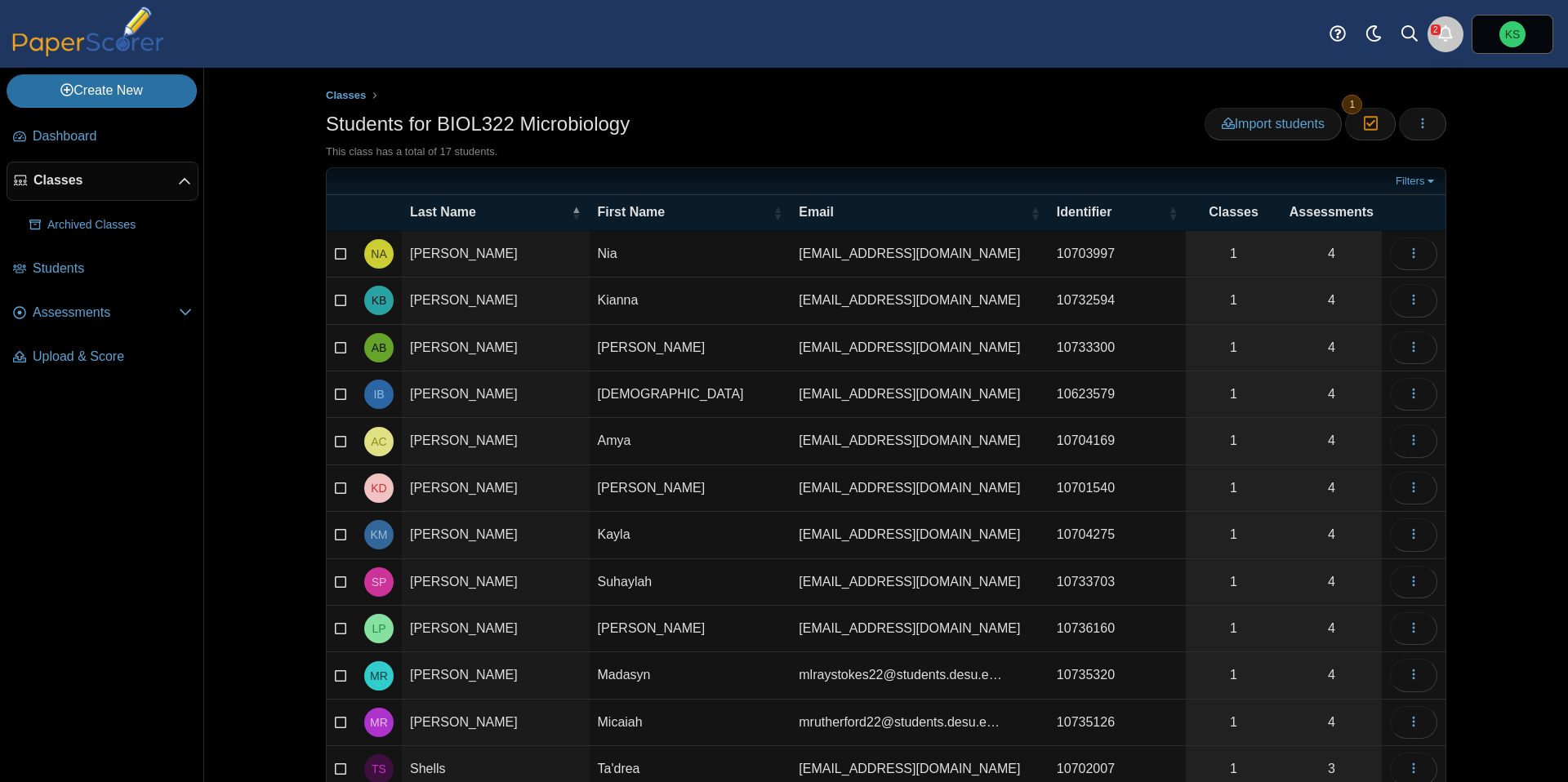
click at [1448, 40] on icon "Alerts" at bounding box center [1445, 33] width 16 height 16
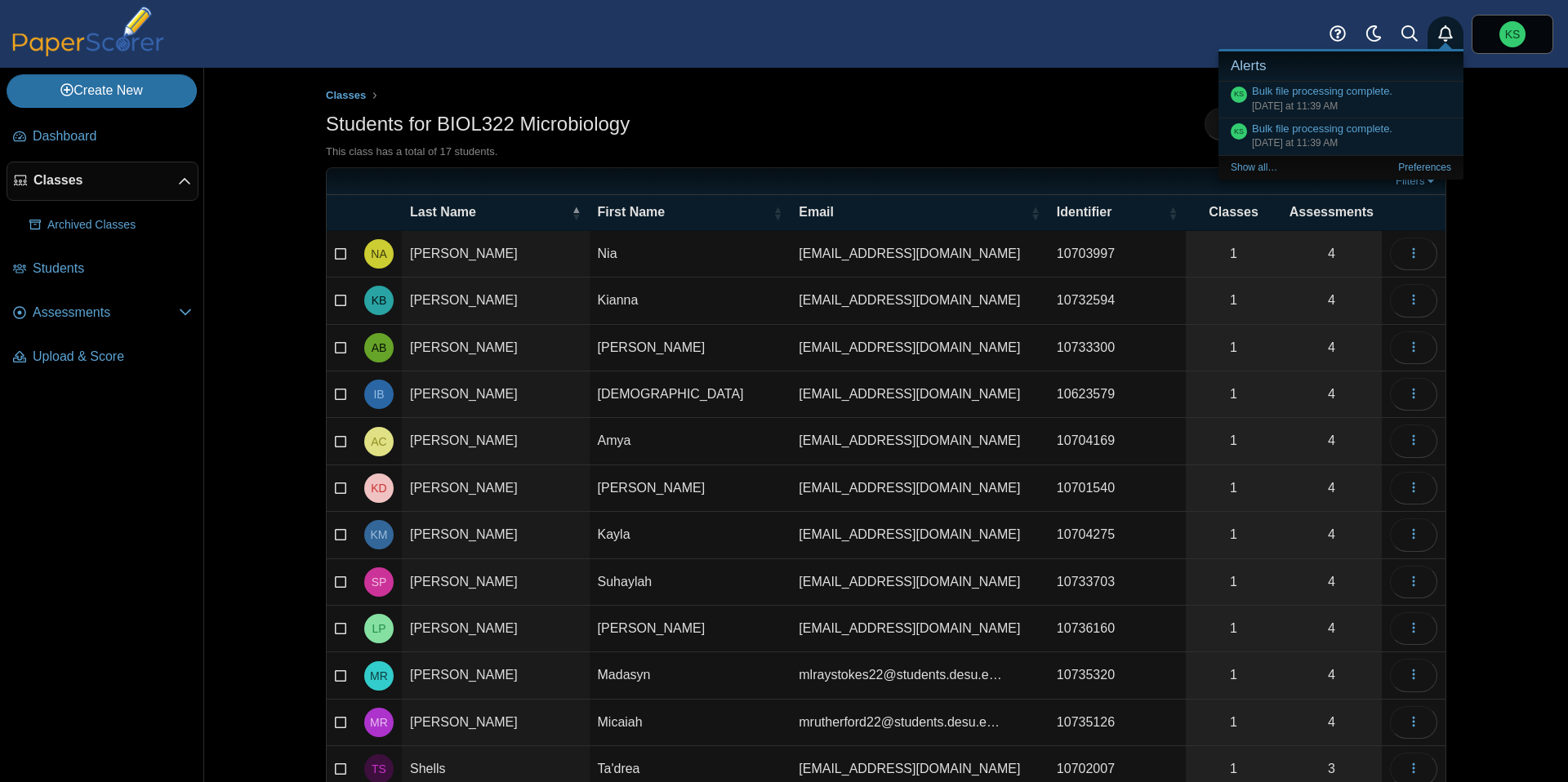
click at [1492, 141] on div "Classes Students for BIOL322 Microbiology Import students Moderation 1 Loading…" at bounding box center [886, 425] width 1225 height 715
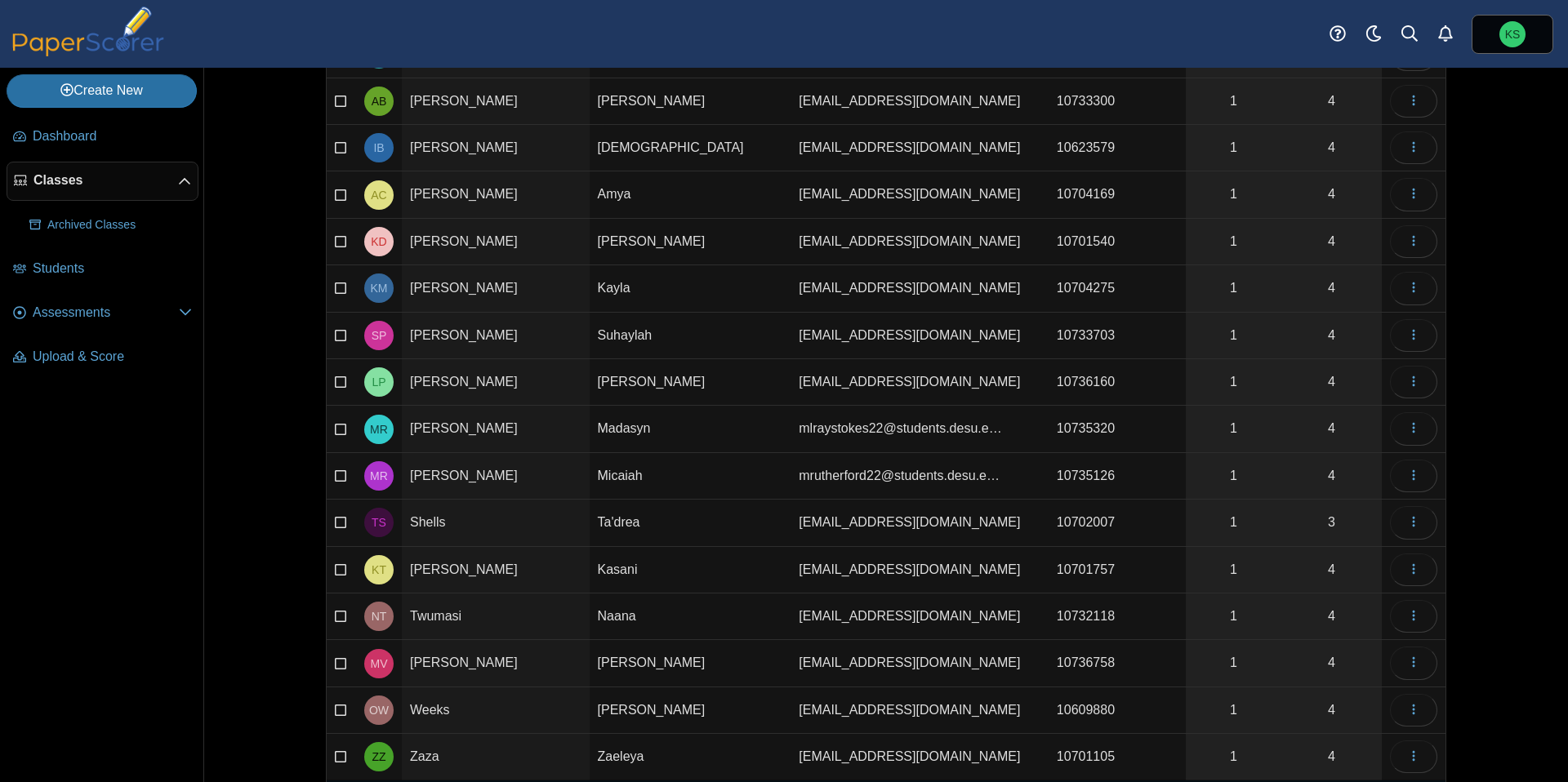
scroll to position [335, 0]
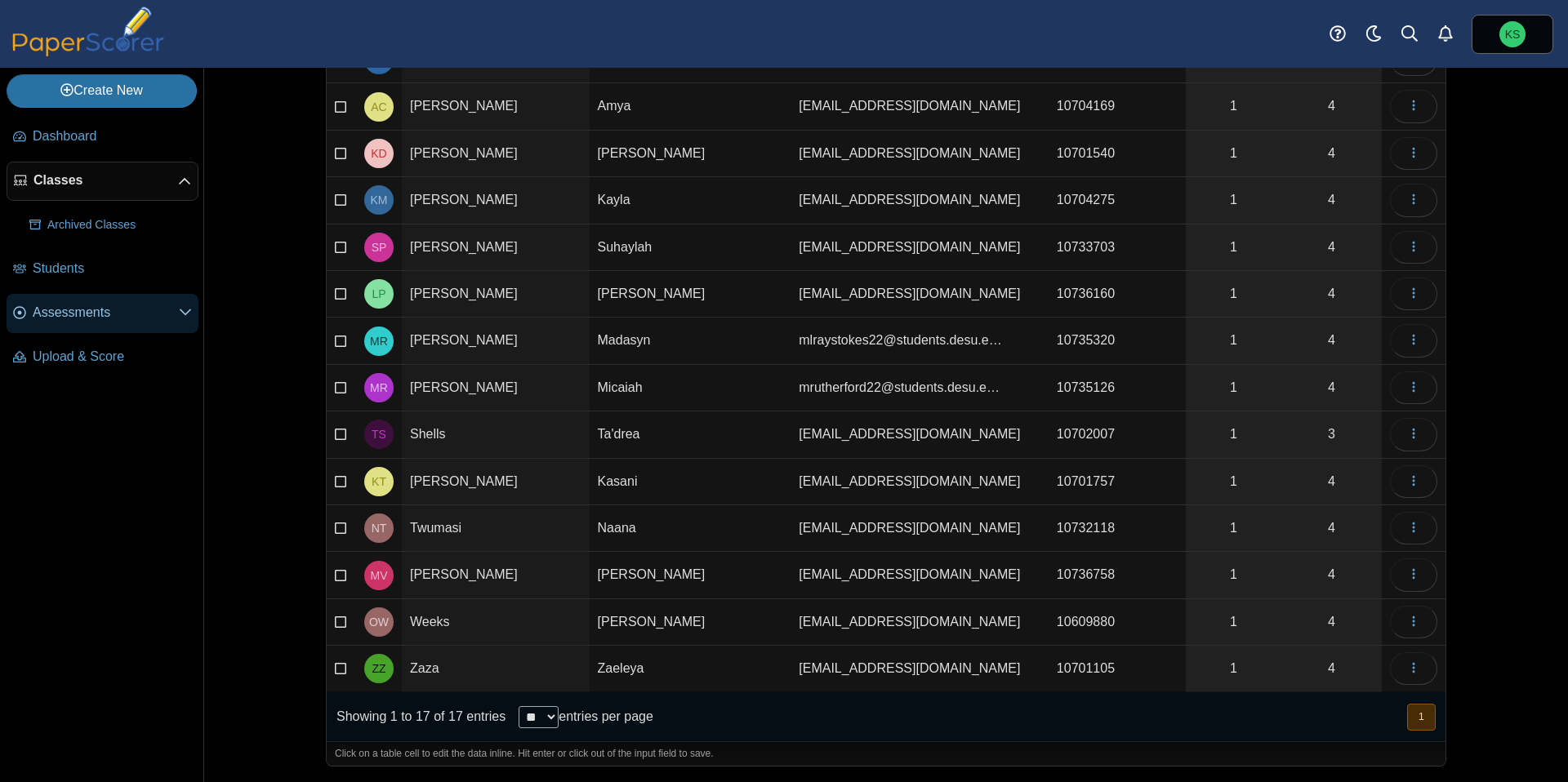
click at [71, 308] on span "Assessments" at bounding box center [105, 312] width 146 height 18
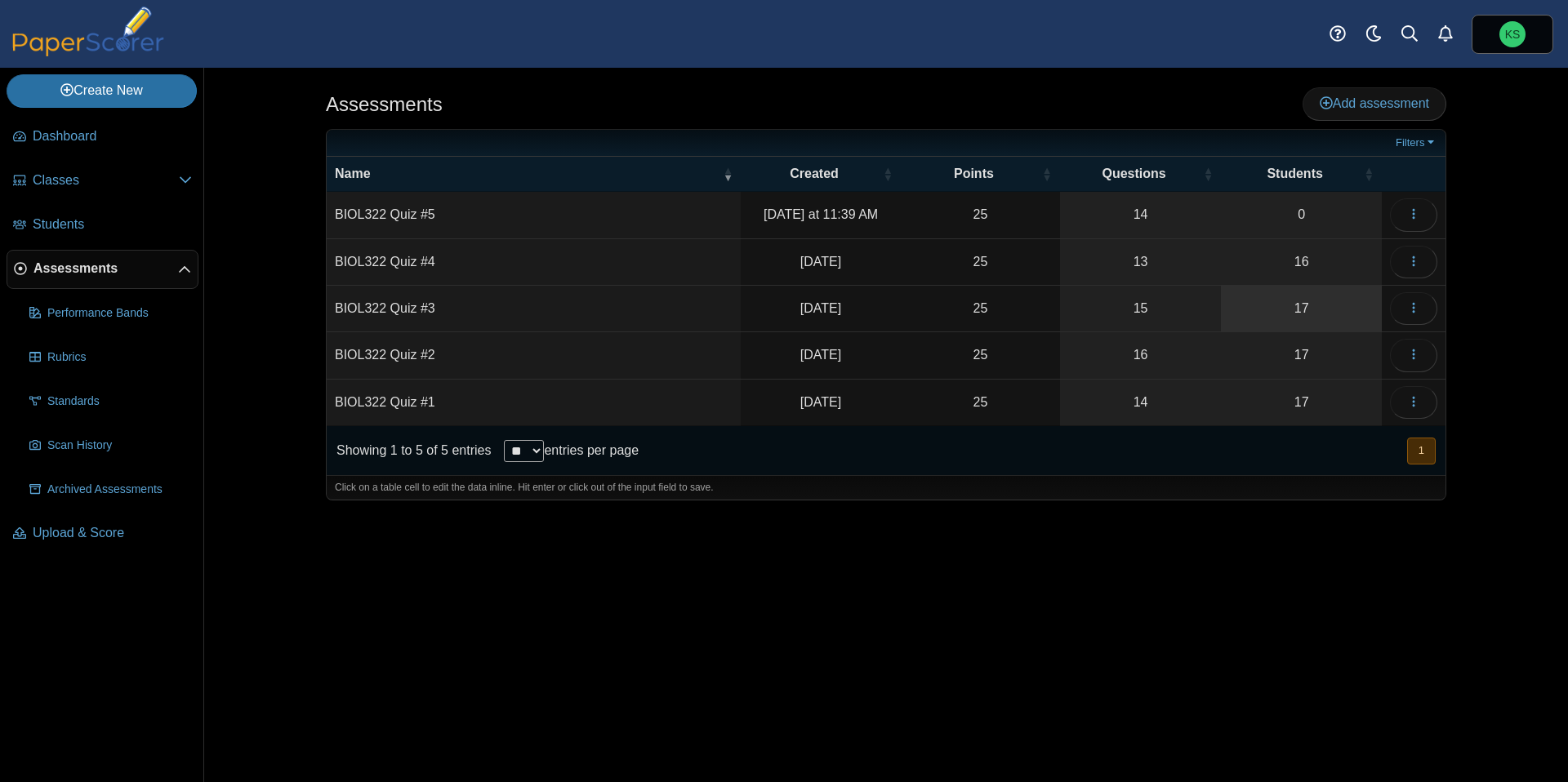
click at [1289, 319] on link "17" at bounding box center [1301, 308] width 161 height 46
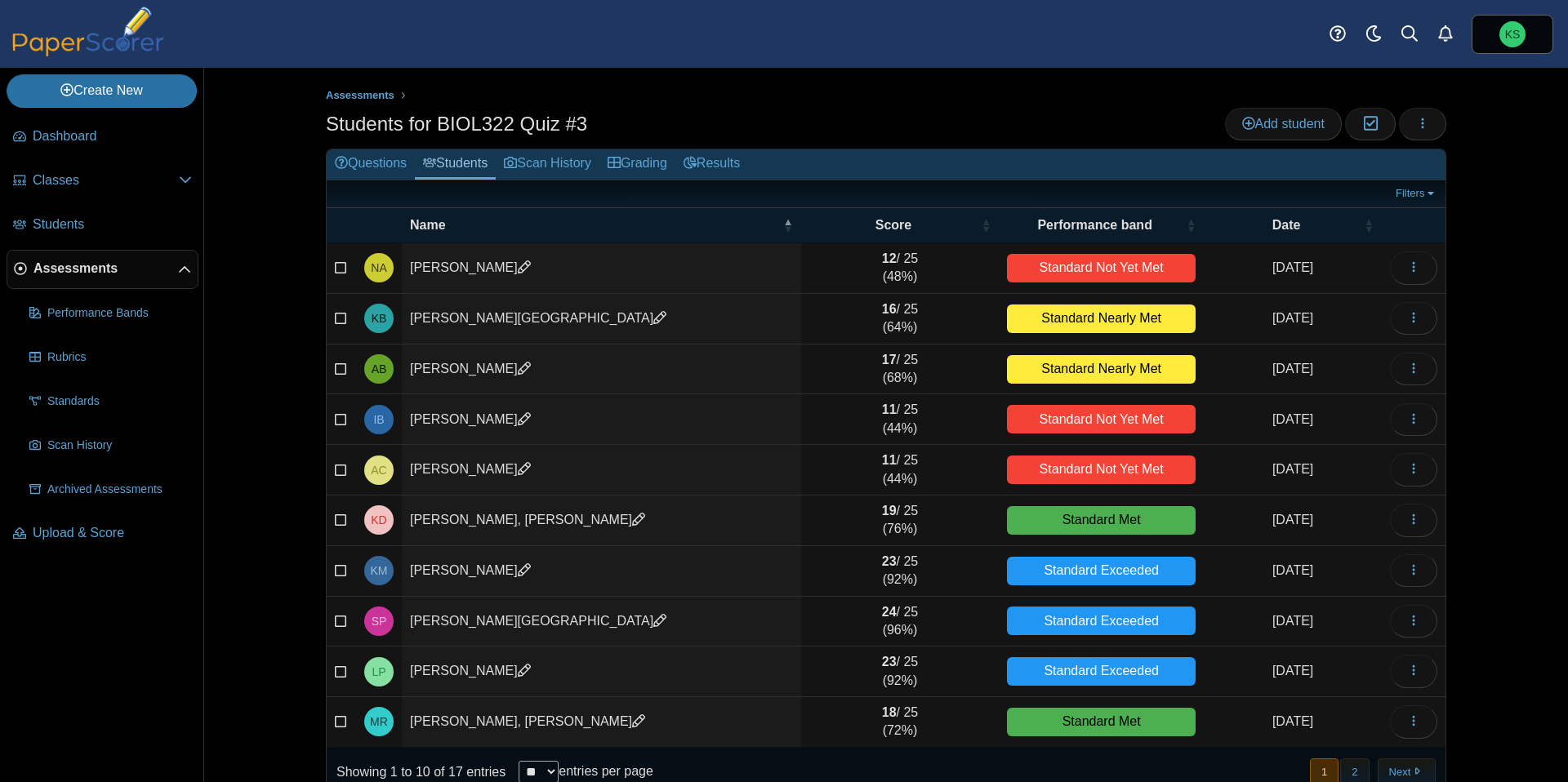
scroll to position [31, 0]
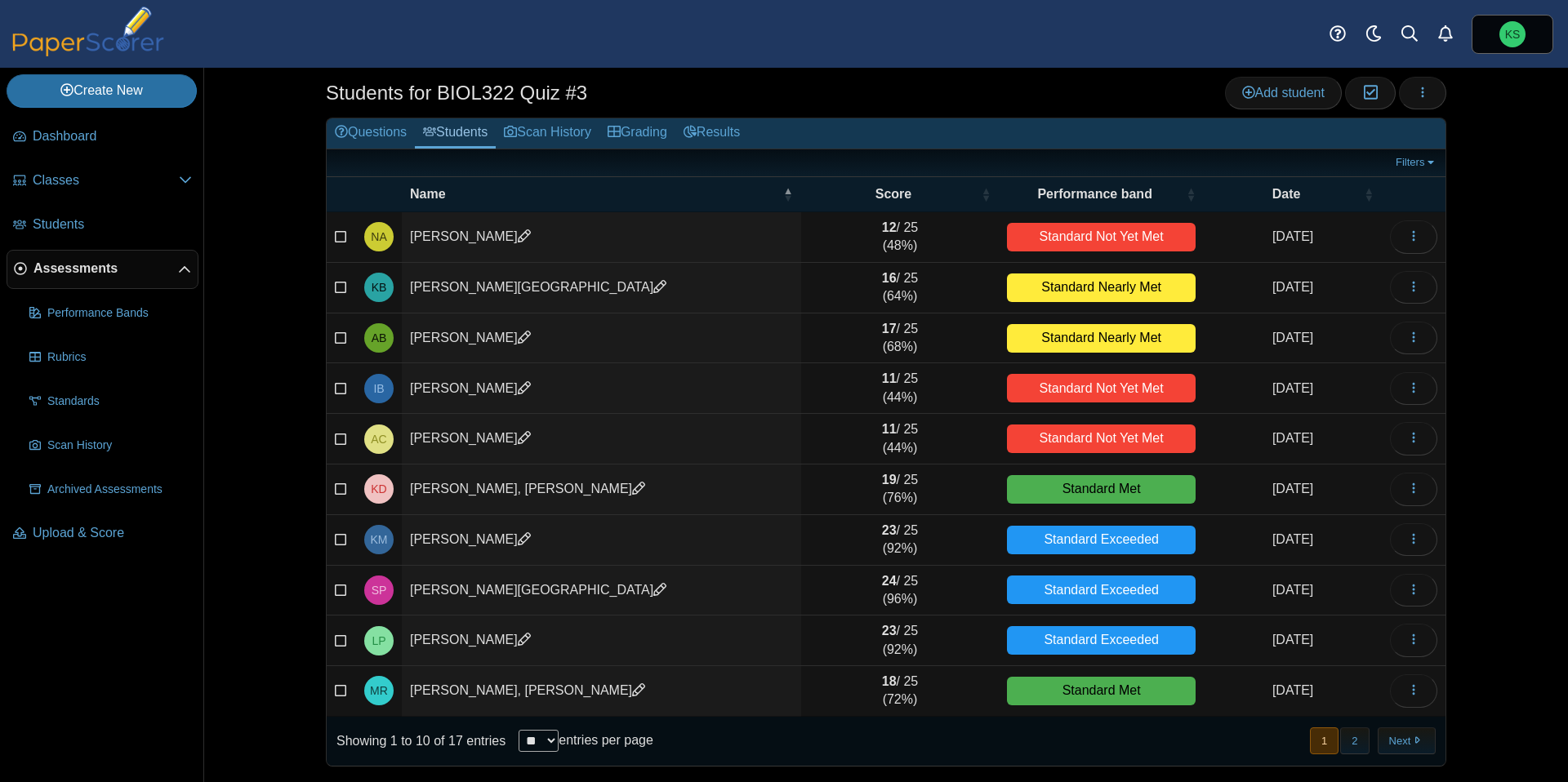
click at [542, 747] on select "** ** ** ***" at bounding box center [538, 741] width 40 height 22
select select "**"
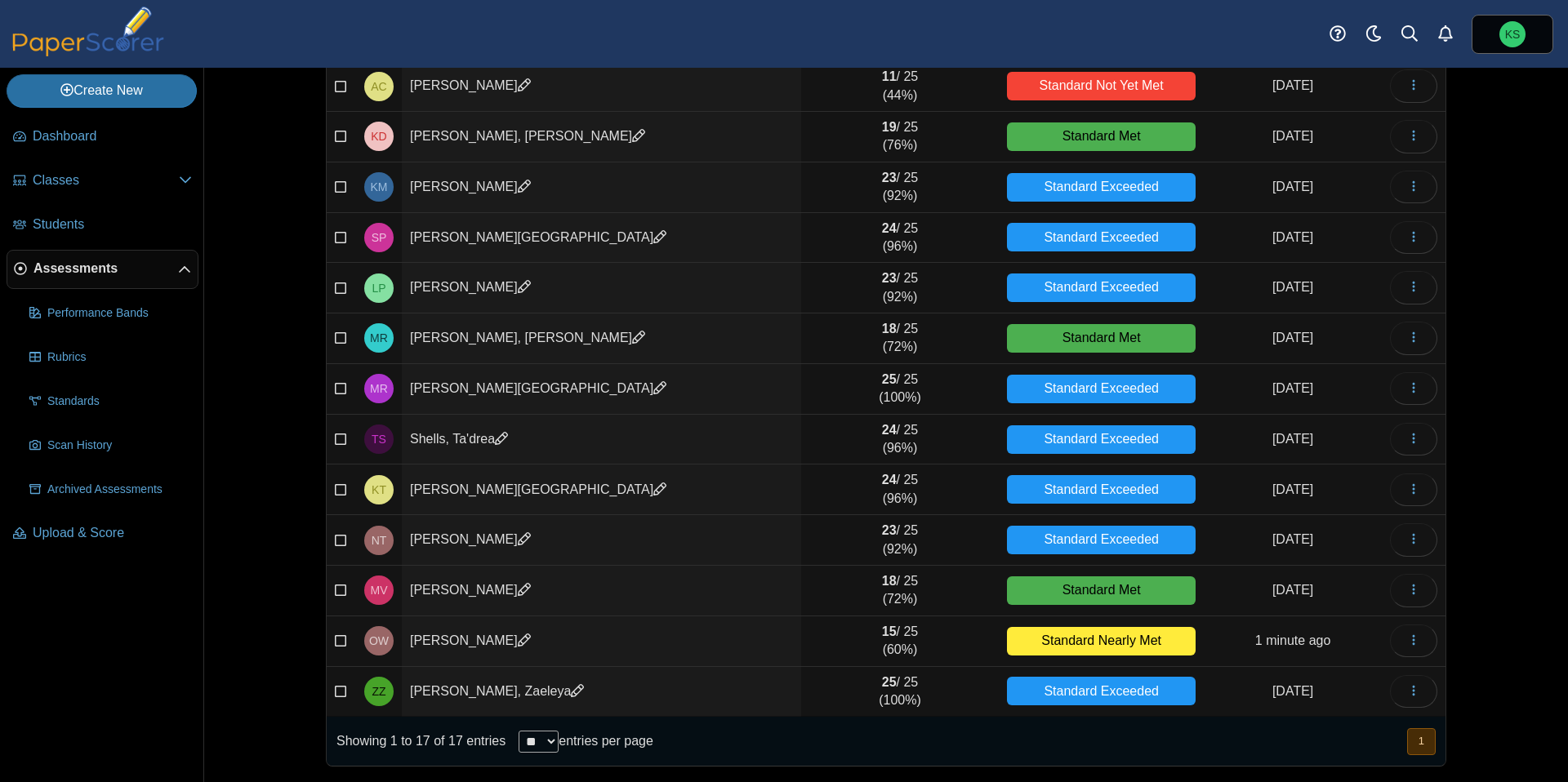
scroll to position [0, 0]
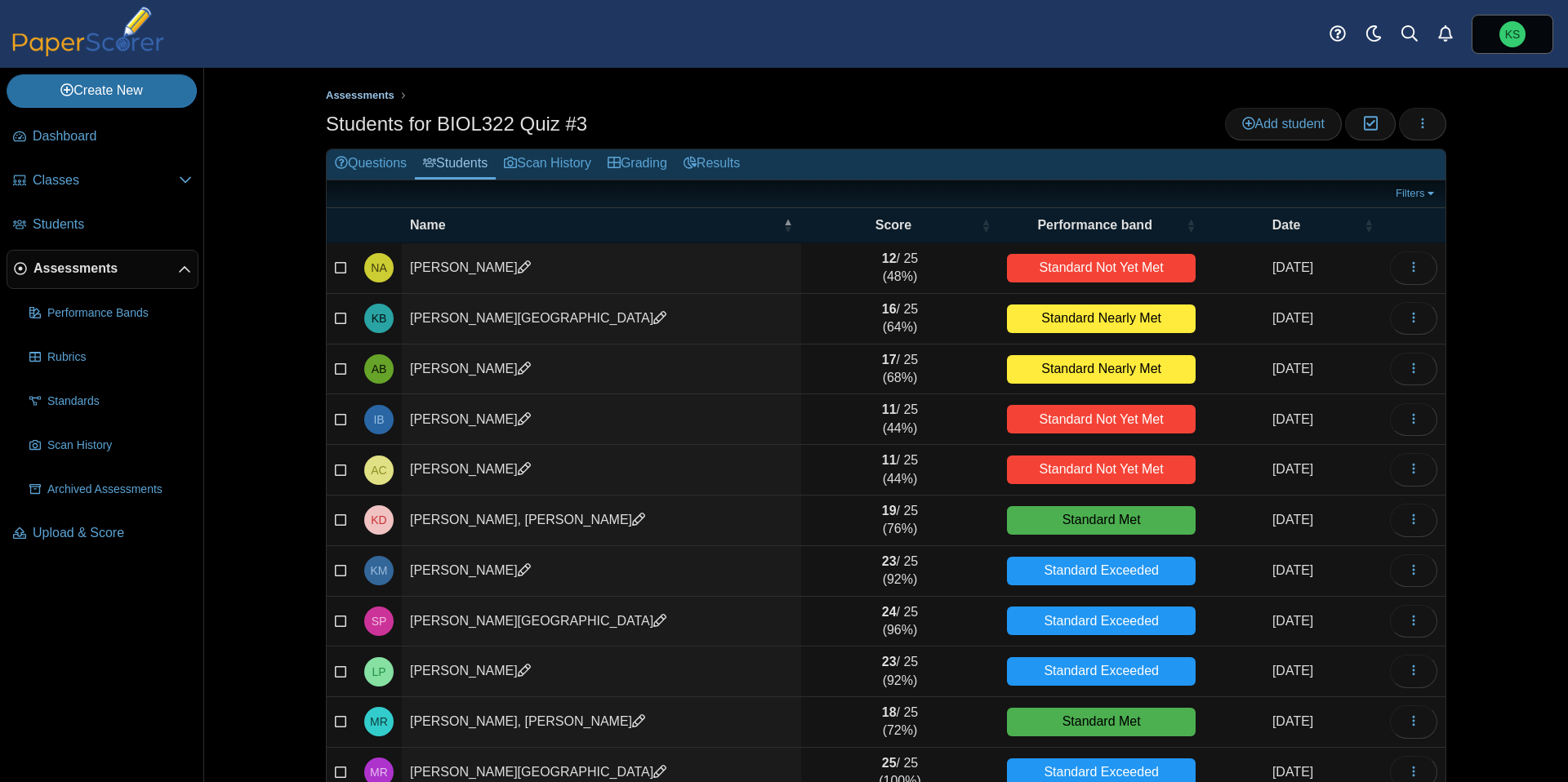
click at [367, 92] on span "Assessments" at bounding box center [360, 95] width 68 height 13
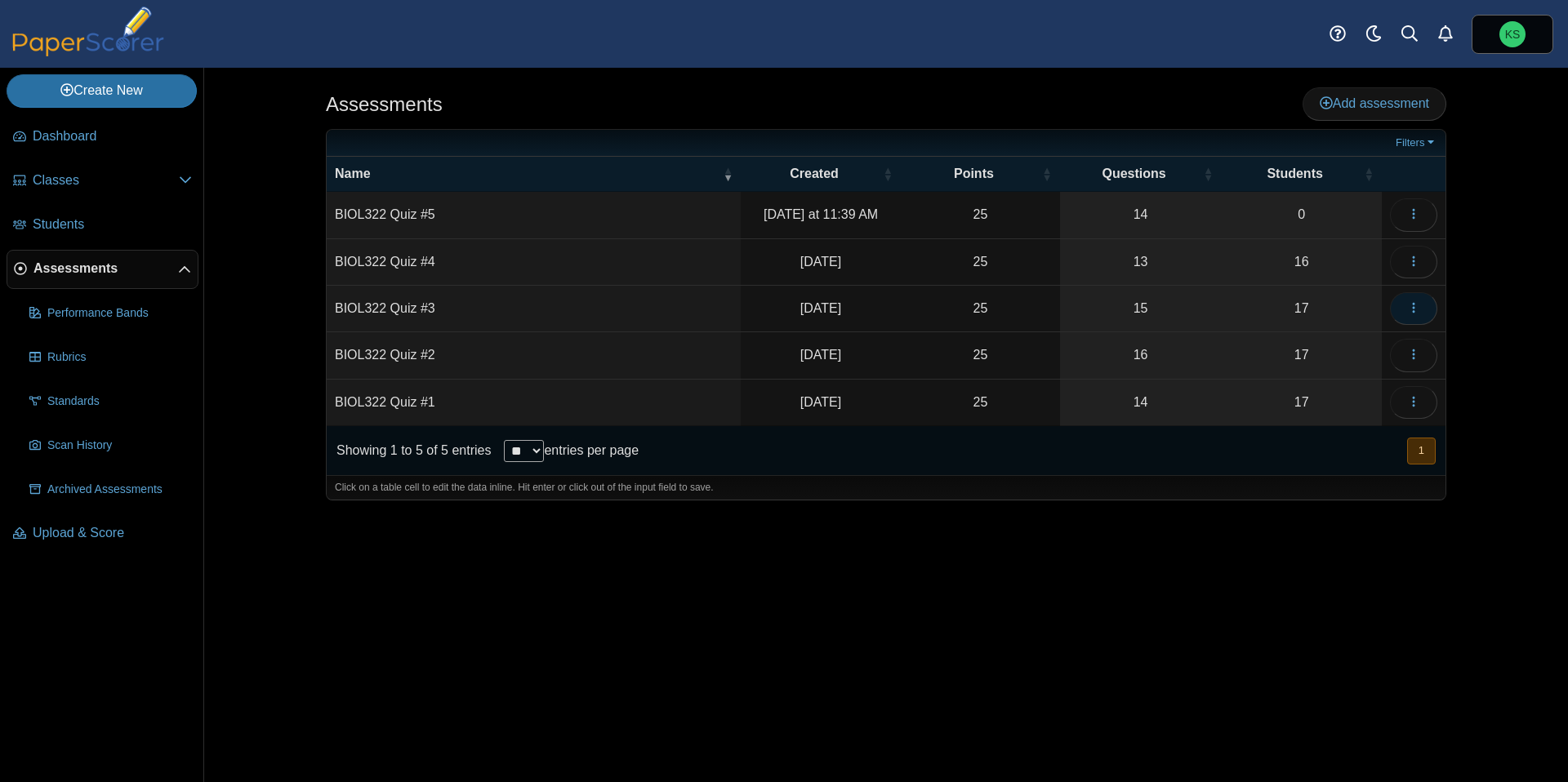
click at [1419, 313] on icon "button" at bounding box center [1413, 308] width 14 height 13
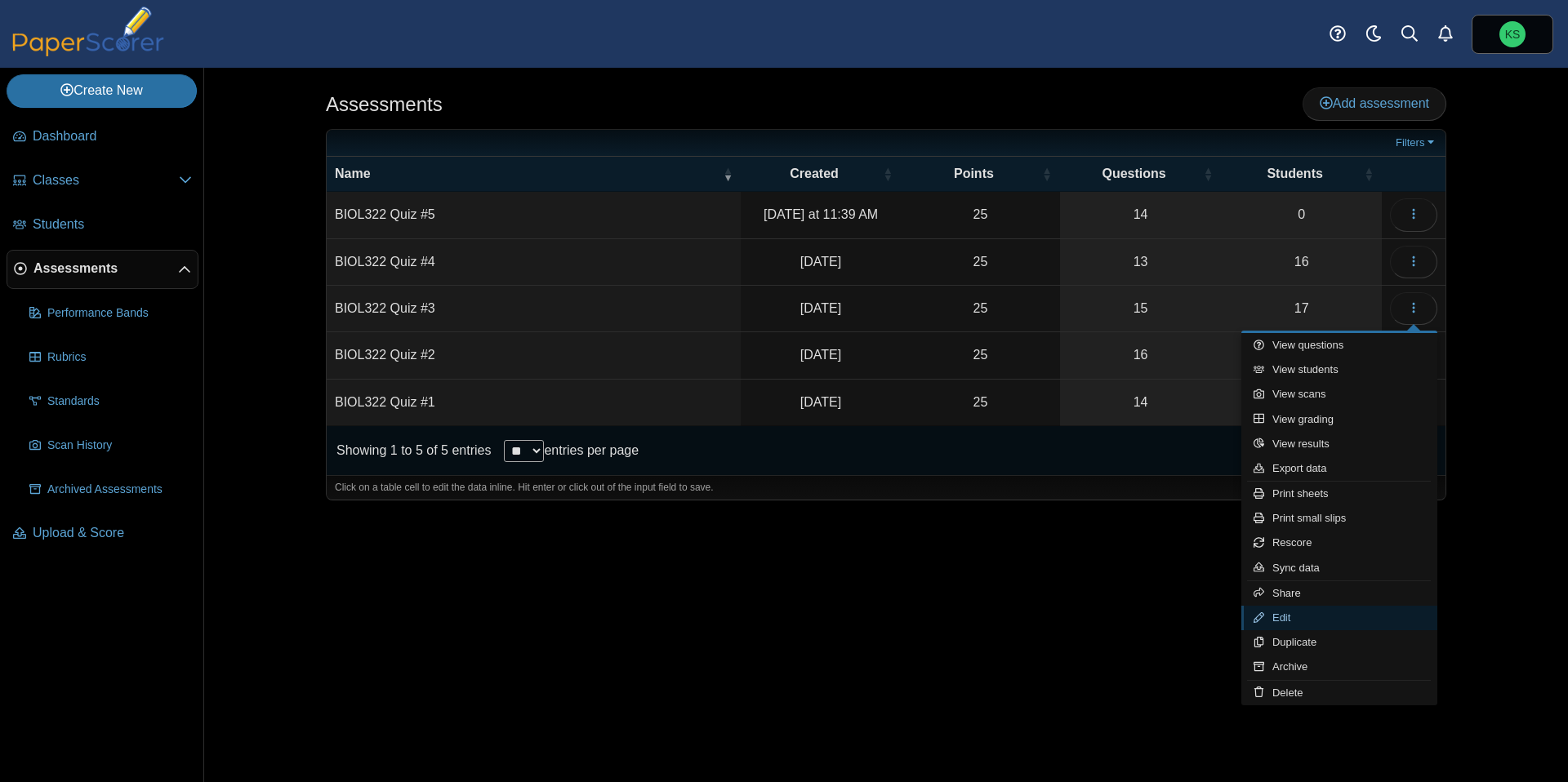
click at [1333, 616] on link "Edit" at bounding box center [1339, 617] width 196 height 24
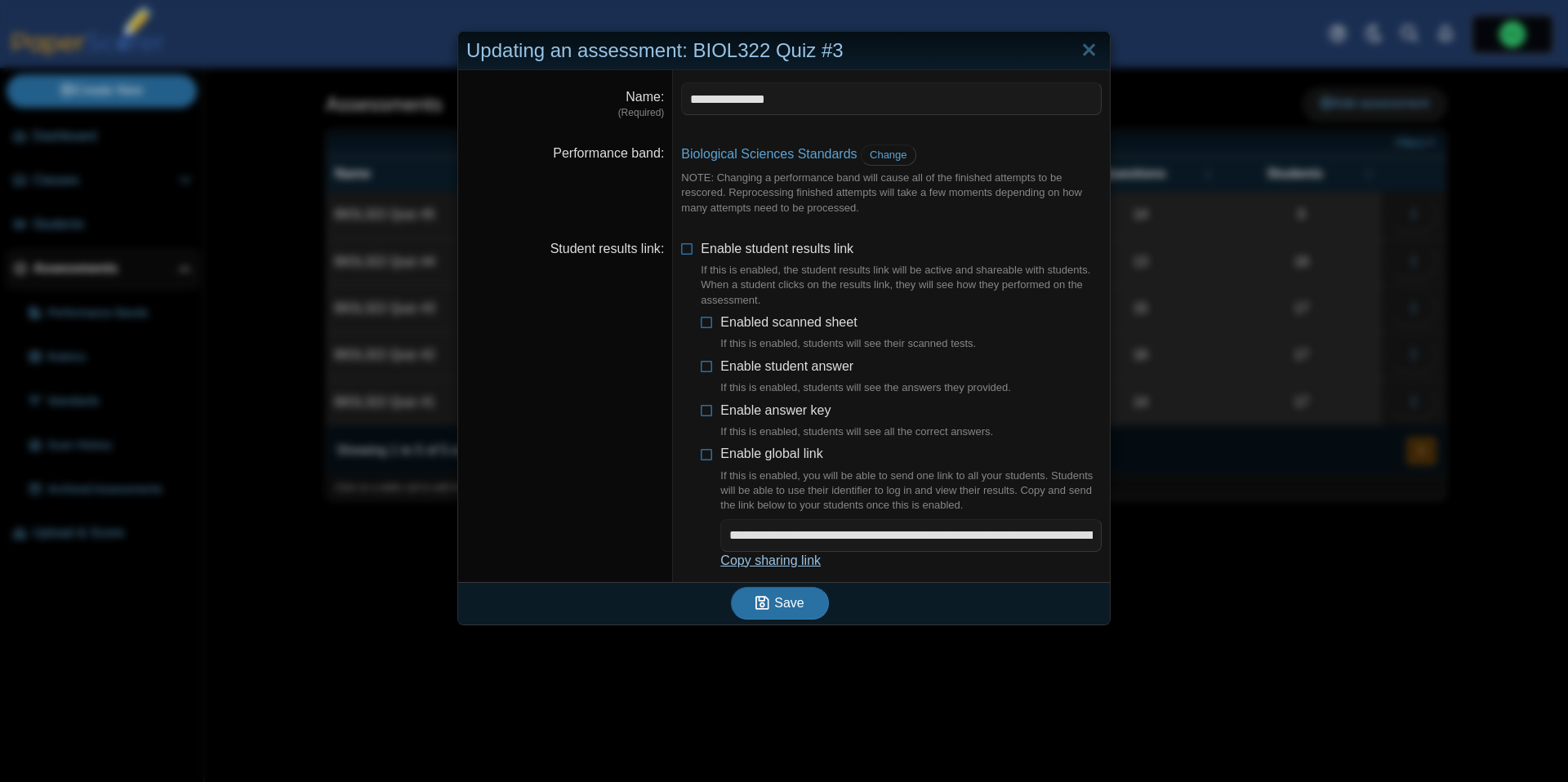
click at [813, 553] on link "Copy sharing link" at bounding box center [770, 560] width 101 height 13
type textarea "**********"
click at [1086, 55] on link "Close" at bounding box center [1089, 50] width 25 height 28
